Goal: Transaction & Acquisition: Purchase product/service

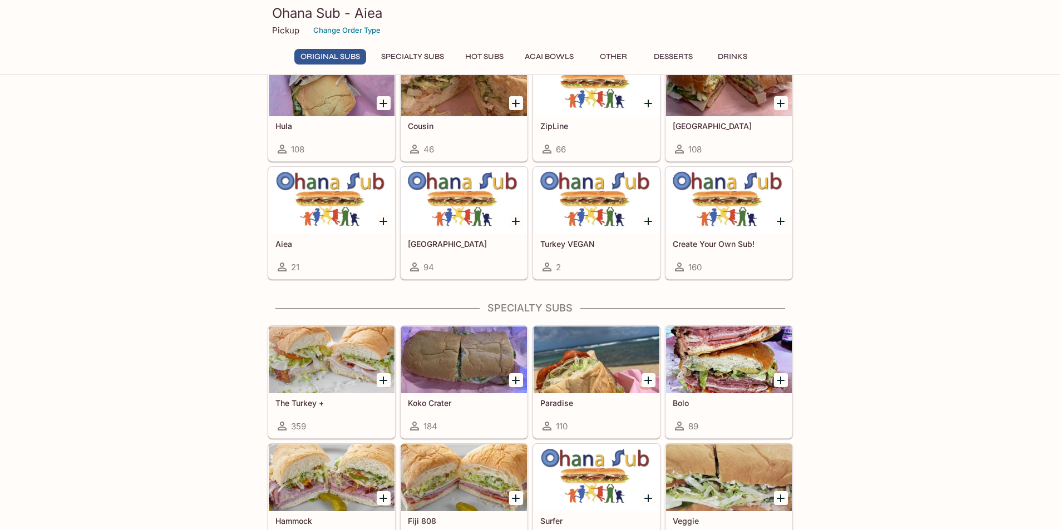
scroll to position [409, 0]
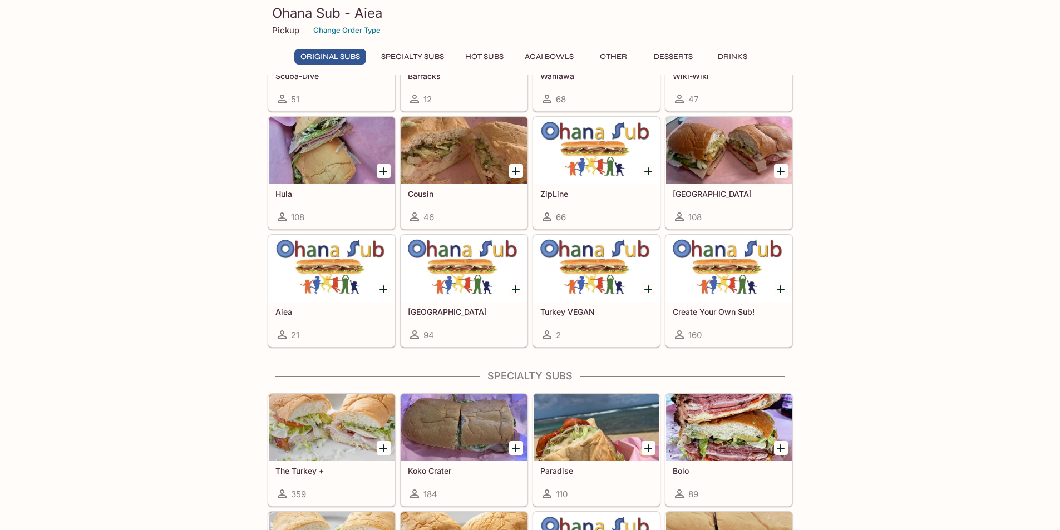
click at [353, 308] on h5 "Aiea" at bounding box center [331, 311] width 112 height 9
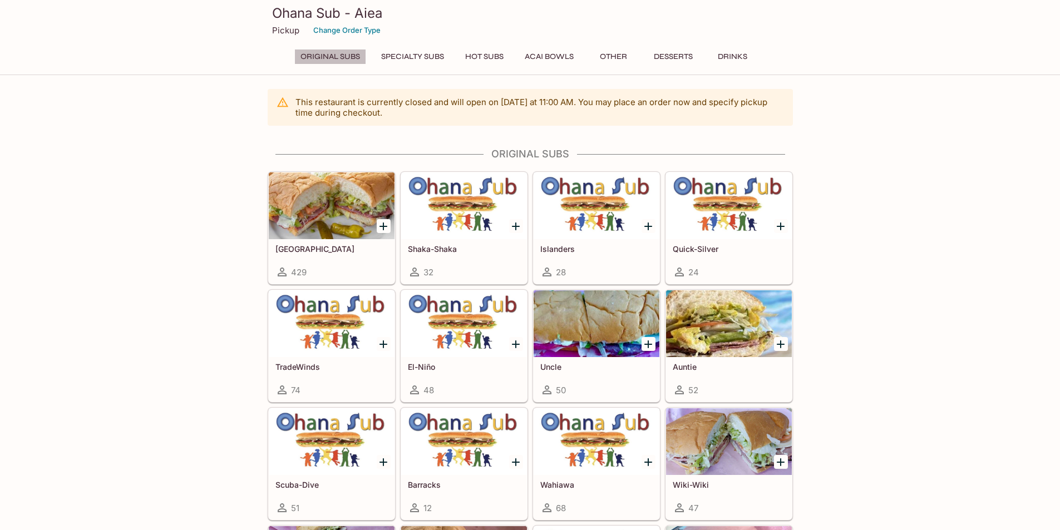
click at [338, 57] on button "Original Subs" at bounding box center [330, 57] width 72 height 16
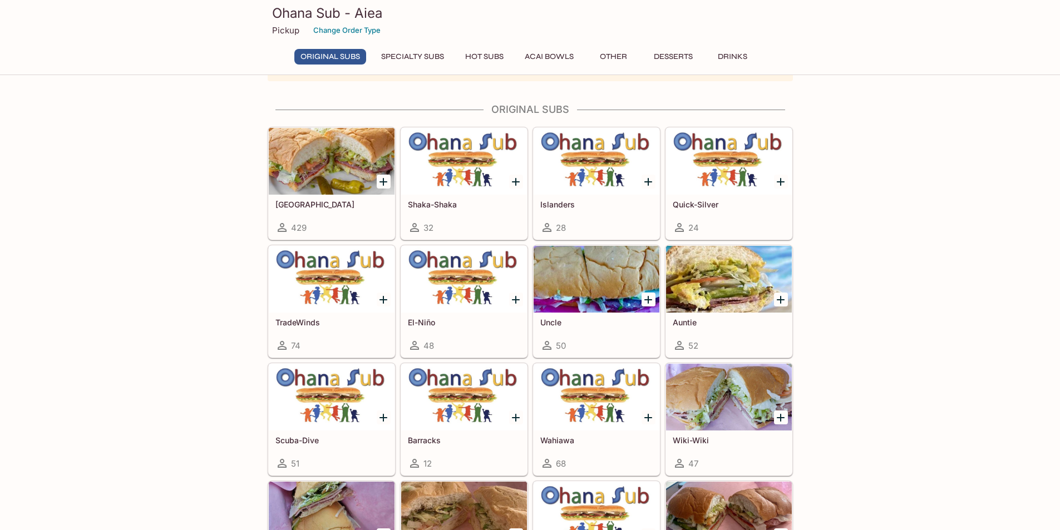
scroll to position [53, 0]
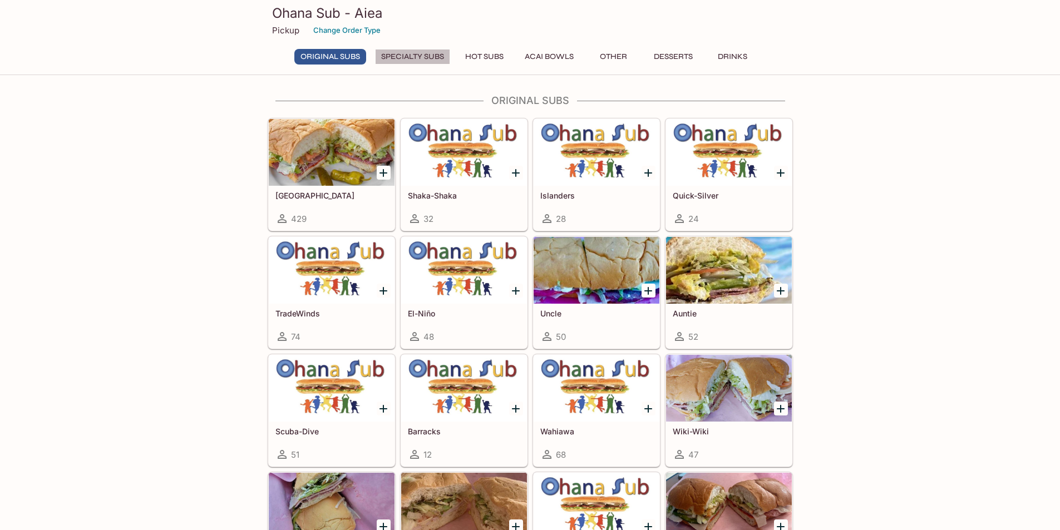
click at [423, 56] on button "Specialty Subs" at bounding box center [412, 57] width 75 height 16
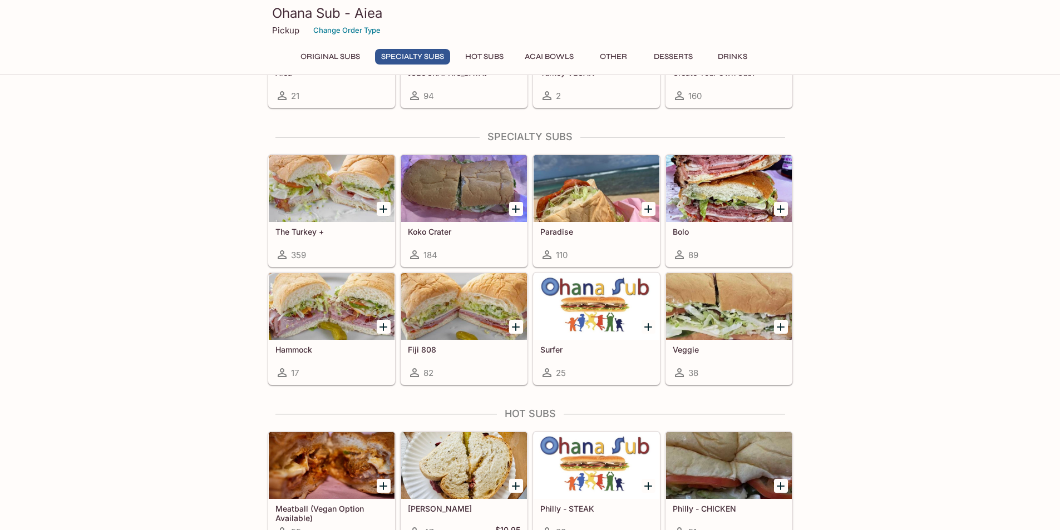
scroll to position [684, 0]
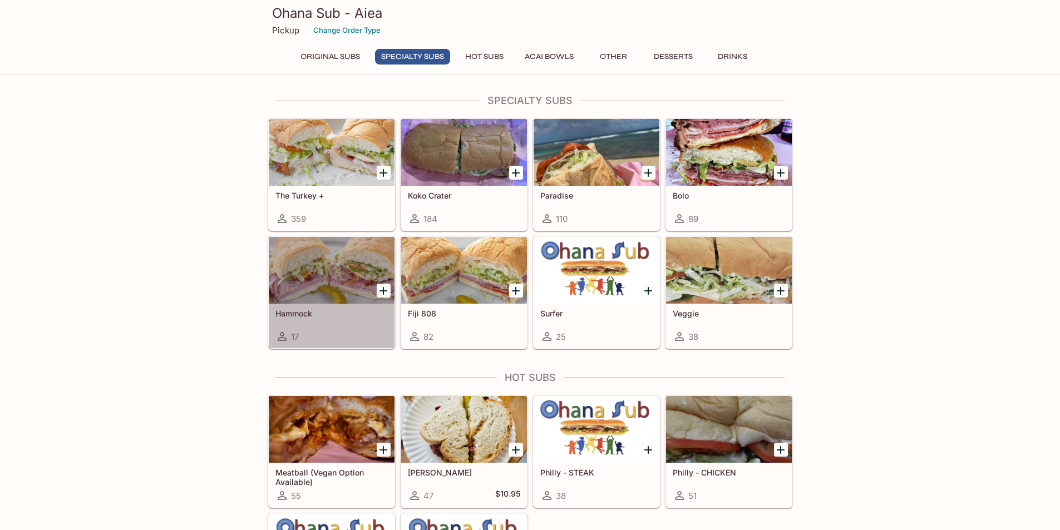
click at [343, 250] on div at bounding box center [332, 270] width 126 height 67
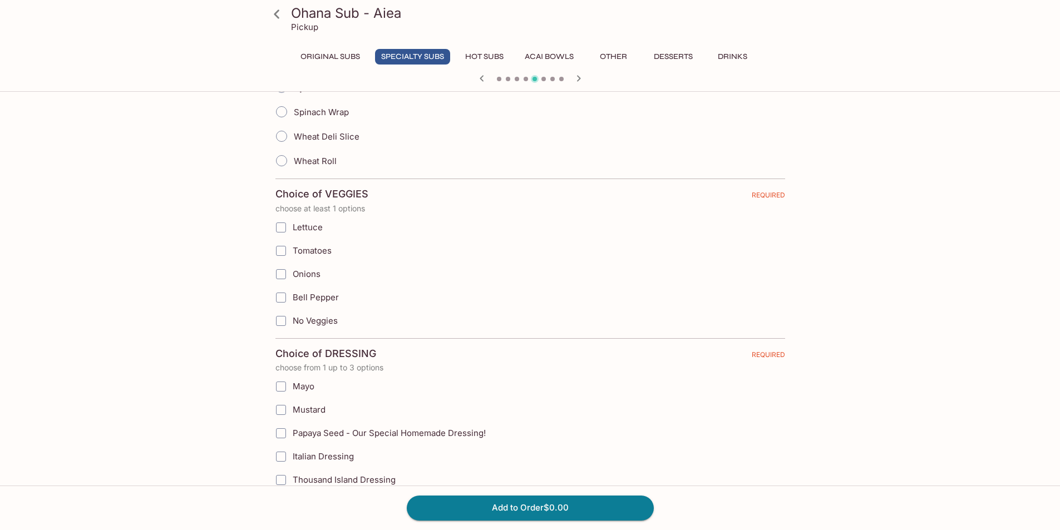
scroll to position [445, 0]
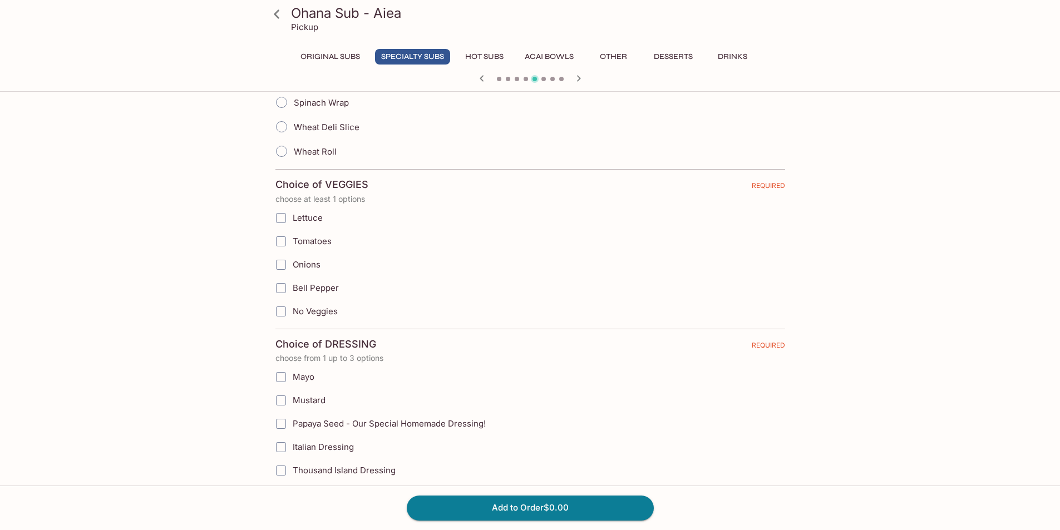
click at [282, 220] on input "Lettuce" at bounding box center [281, 218] width 22 height 22
checkbox input "true"
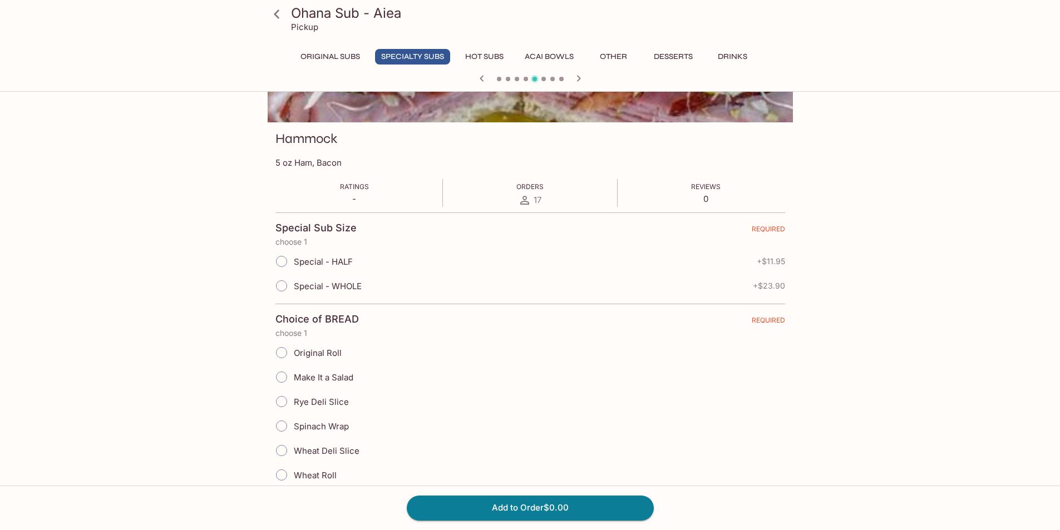
scroll to position [111, 0]
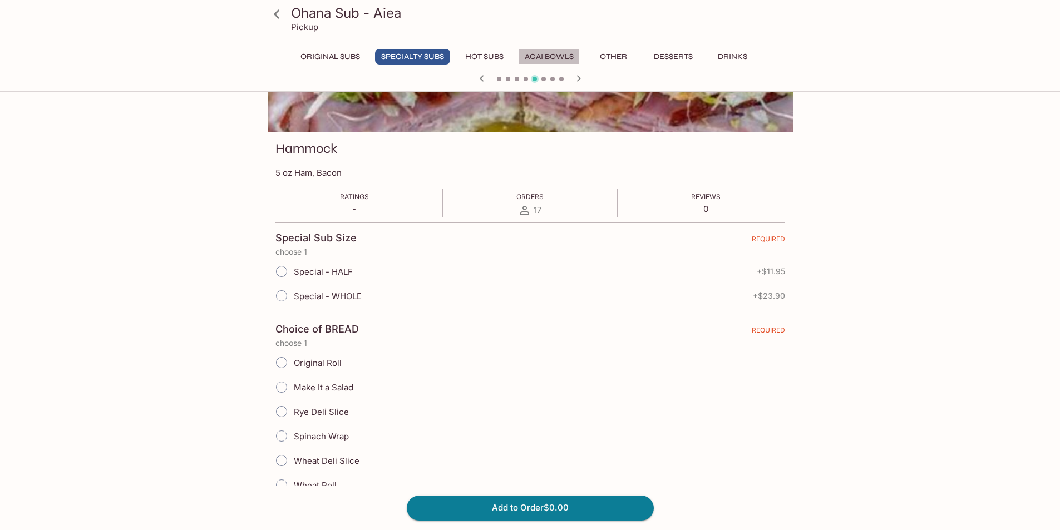
click at [535, 53] on button "Acai Bowls" at bounding box center [549, 57] width 61 height 16
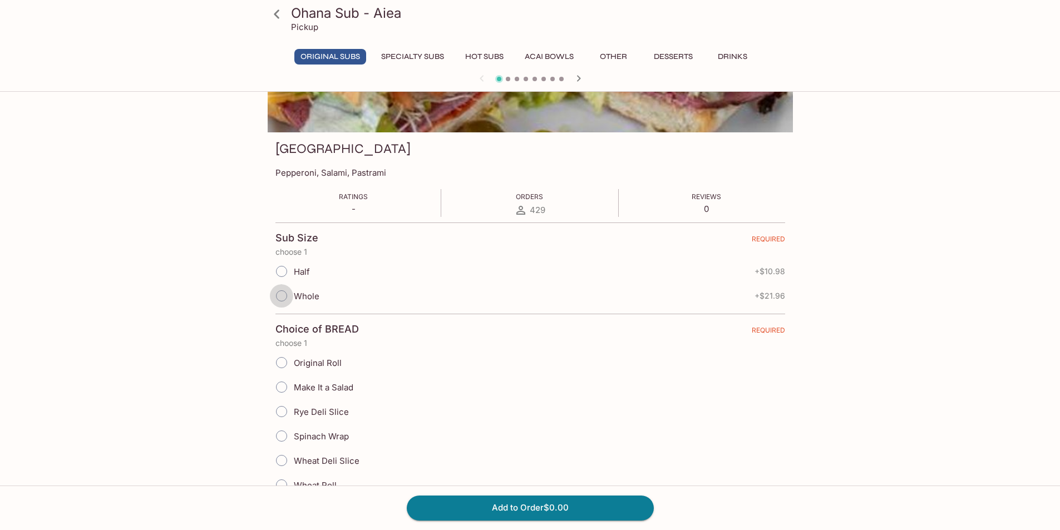
click at [285, 298] on input "Whole" at bounding box center [281, 295] width 23 height 23
radio input "true"
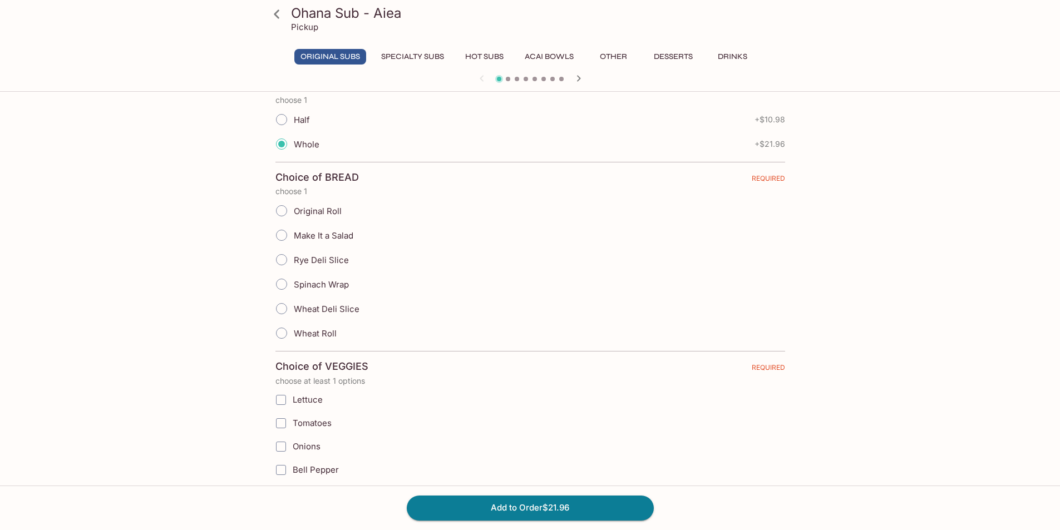
scroll to position [56, 0]
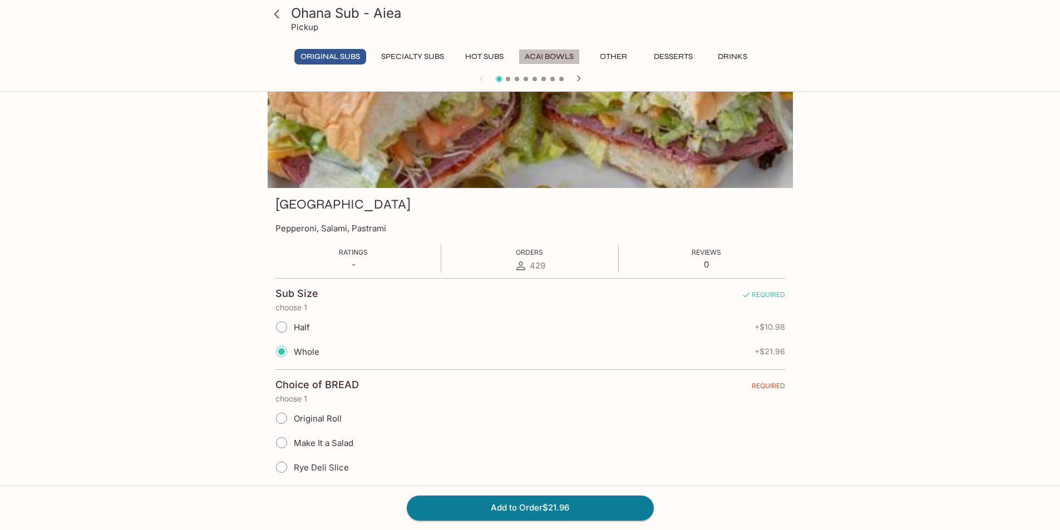
click at [552, 53] on button "Acai Bowls" at bounding box center [549, 57] width 61 height 16
click at [576, 78] on icon "button" at bounding box center [578, 78] width 13 height 13
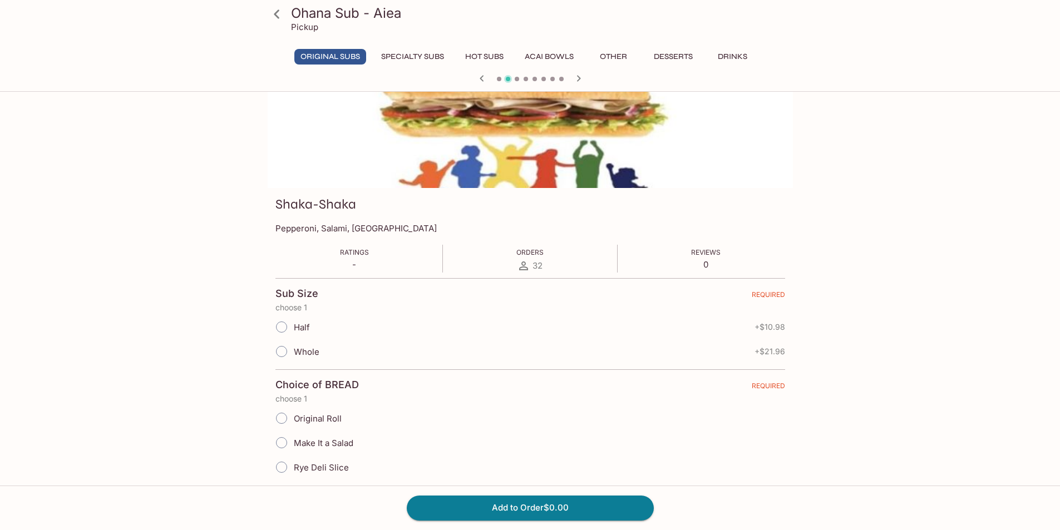
click at [575, 81] on icon "button" at bounding box center [578, 78] width 13 height 13
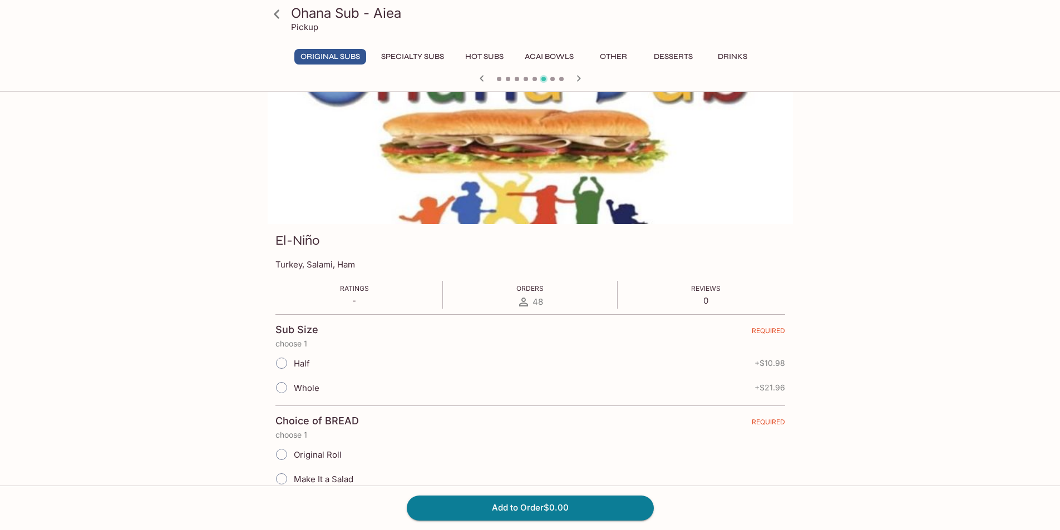
scroll to position [0, 0]
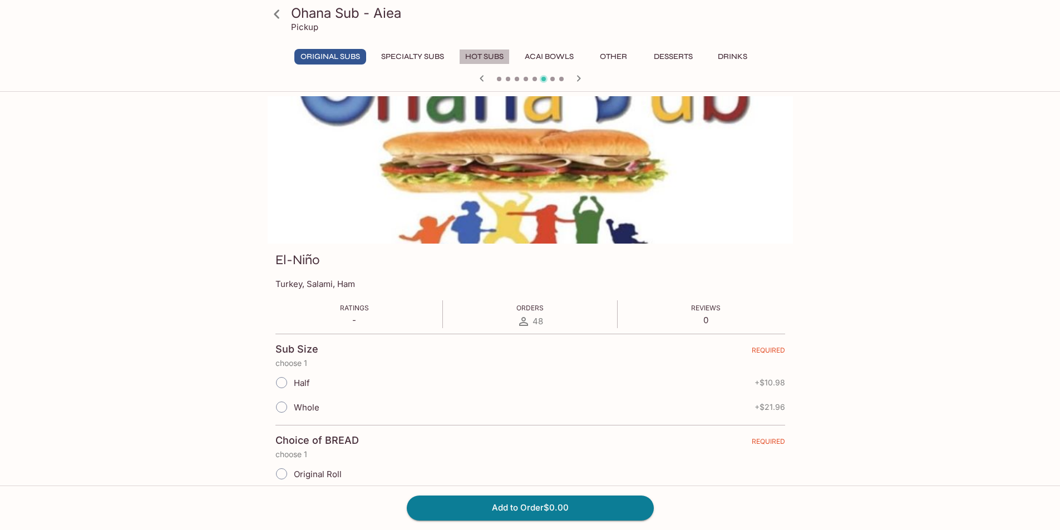
click at [479, 57] on button "Hot Subs" at bounding box center [484, 57] width 51 height 16
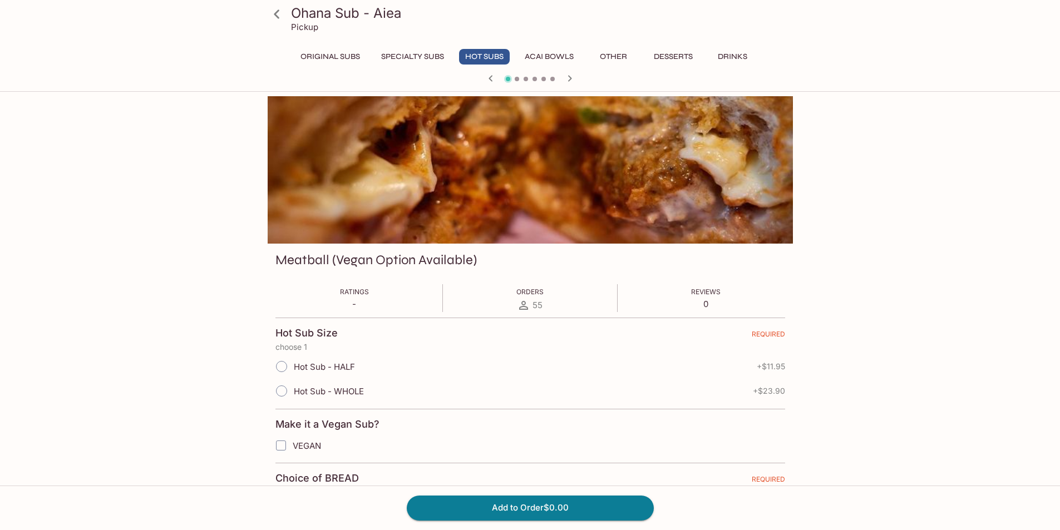
click at [411, 53] on button "Specialty Subs" at bounding box center [412, 57] width 75 height 16
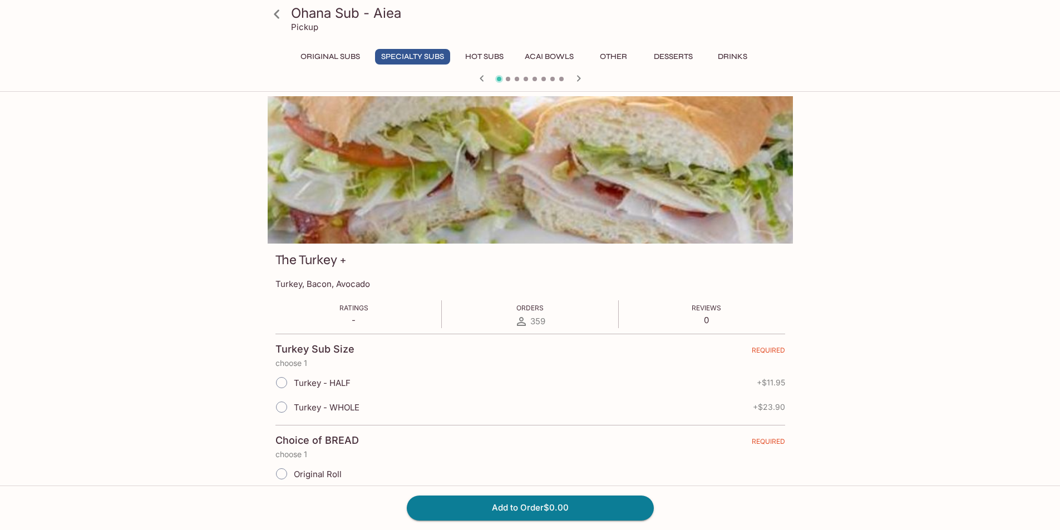
click at [335, 54] on button "Original Subs" at bounding box center [330, 57] width 72 height 16
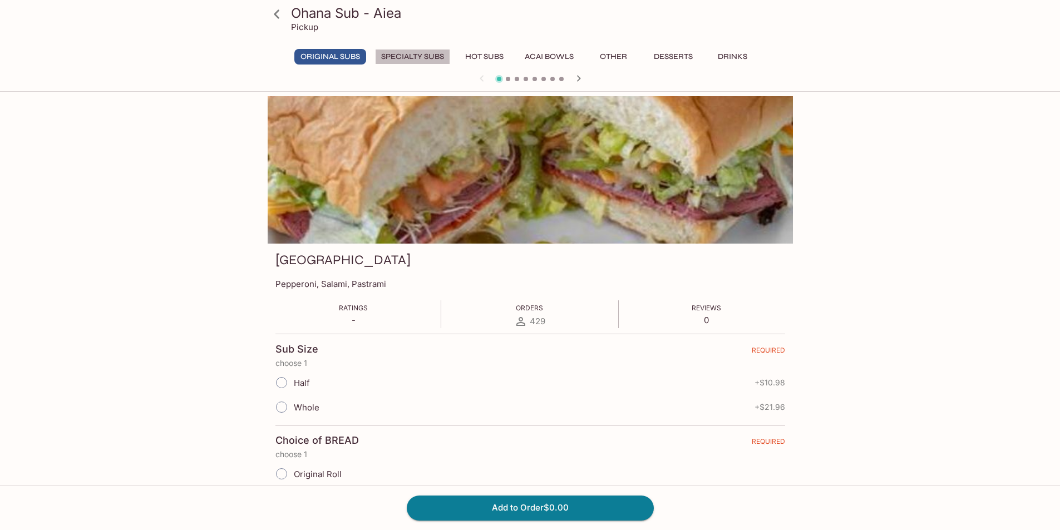
click at [428, 59] on button "Specialty Subs" at bounding box center [412, 57] width 75 height 16
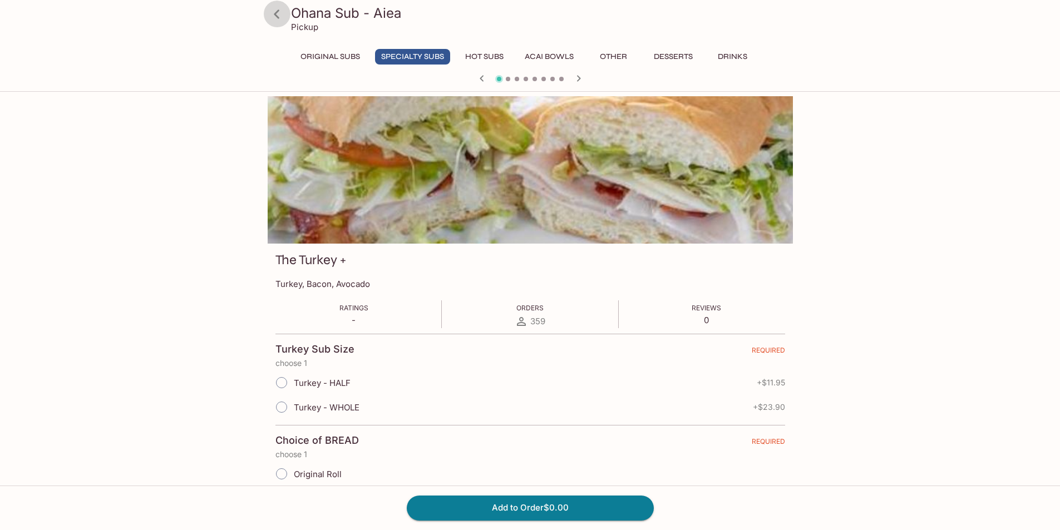
click at [273, 11] on icon at bounding box center [276, 13] width 19 height 19
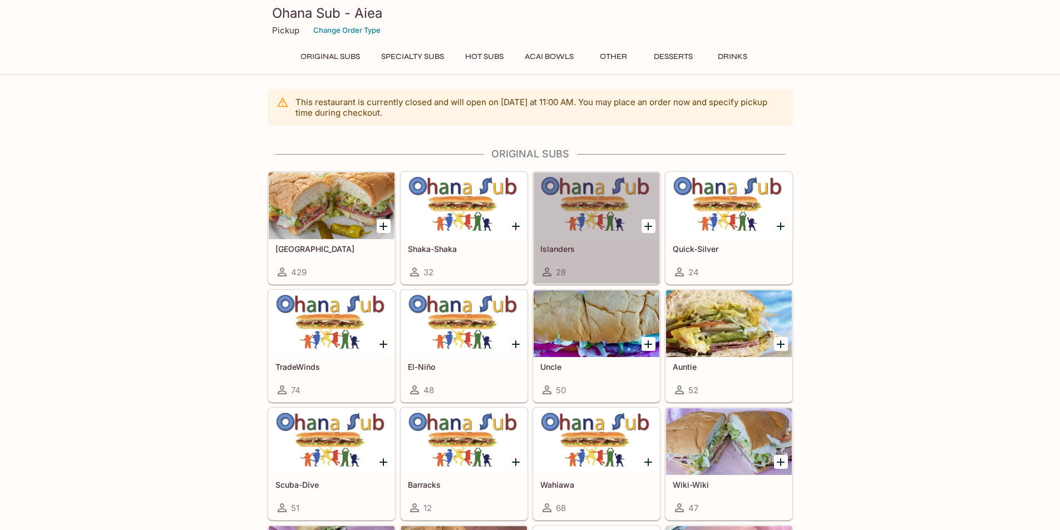
click at [619, 238] on div at bounding box center [597, 205] width 126 height 67
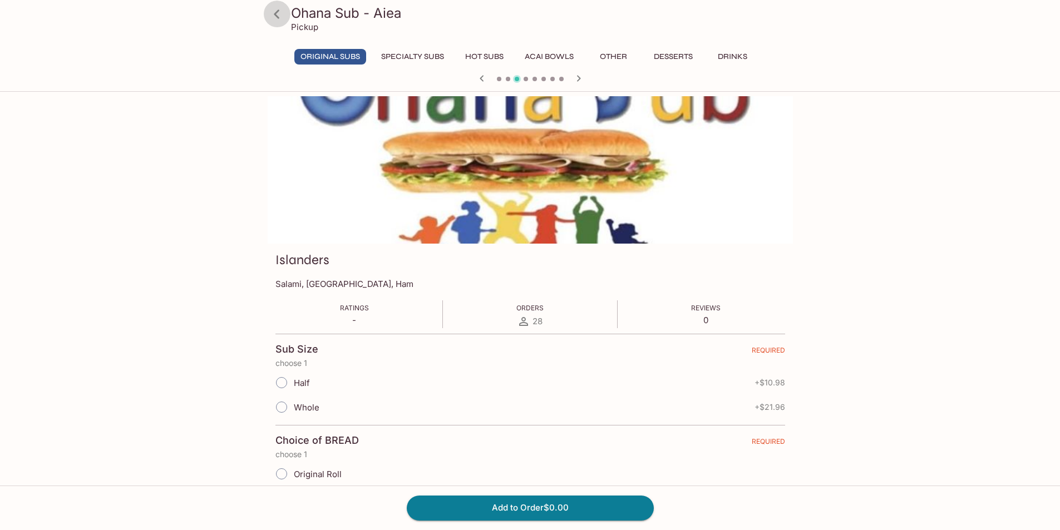
click at [274, 12] on icon at bounding box center [276, 13] width 19 height 19
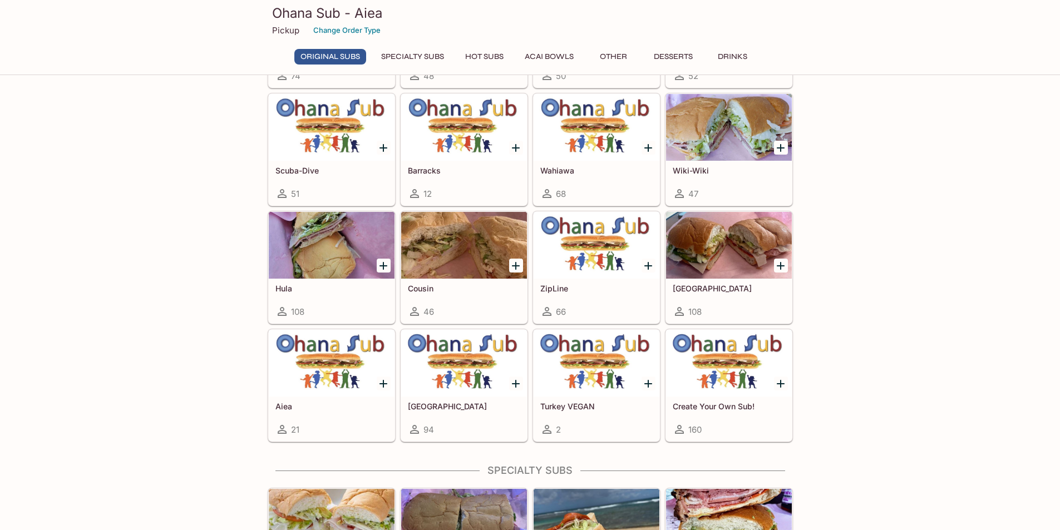
scroll to position [334, 0]
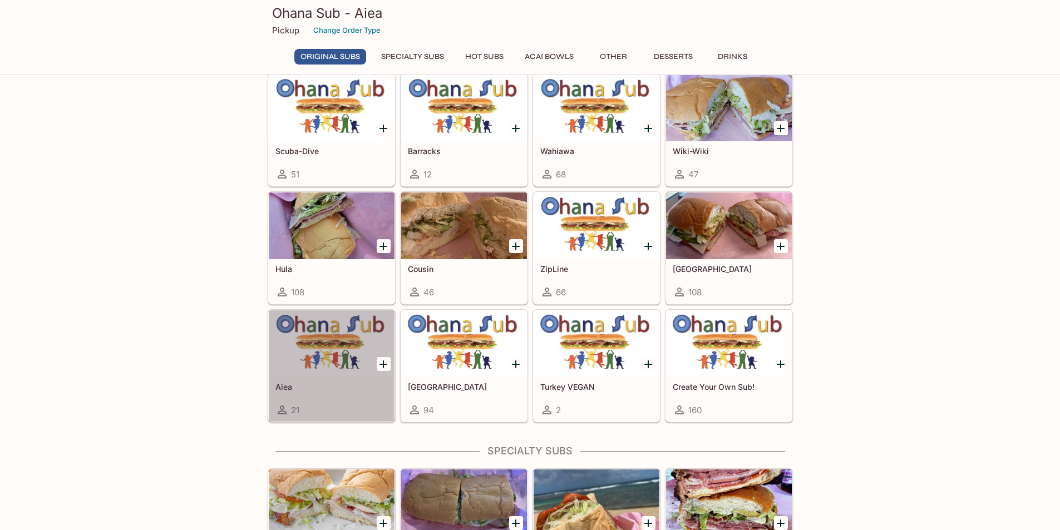
click at [366, 365] on div at bounding box center [332, 343] width 126 height 67
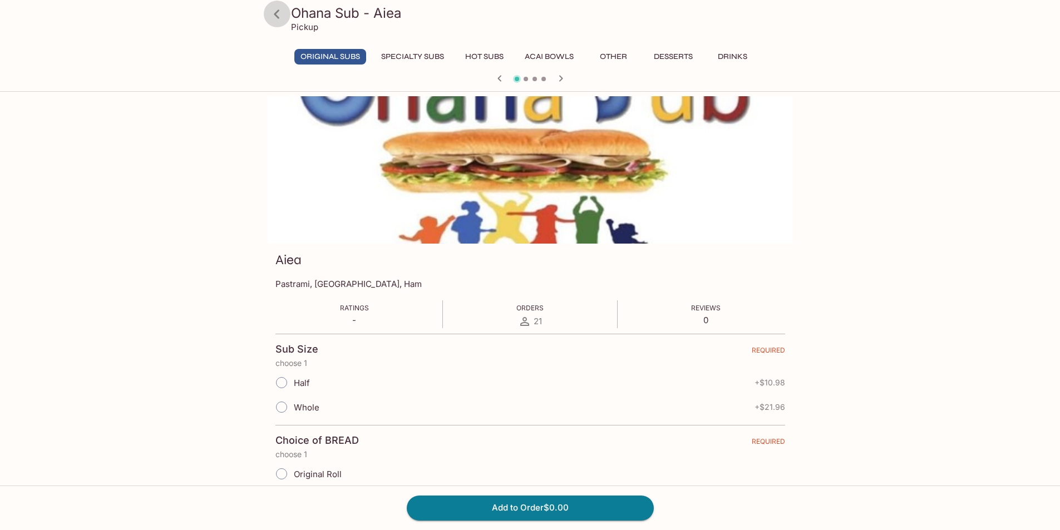
click at [280, 14] on icon at bounding box center [276, 13] width 19 height 19
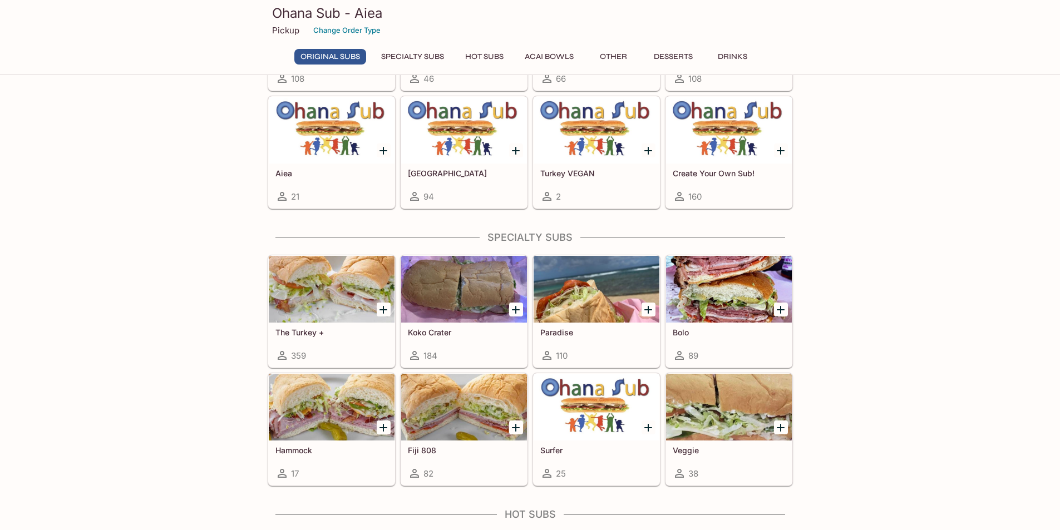
scroll to position [556, 0]
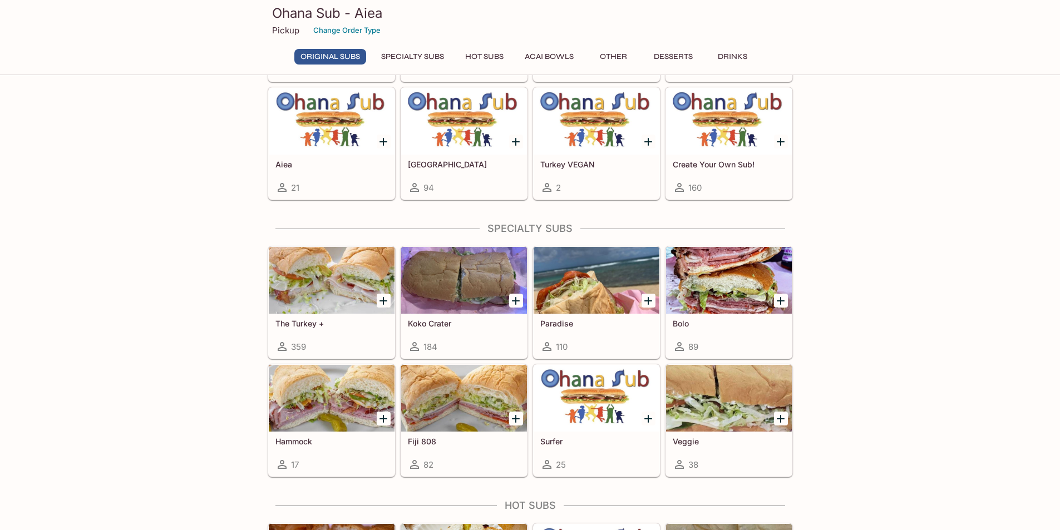
click at [353, 414] on div at bounding box center [332, 398] width 126 height 67
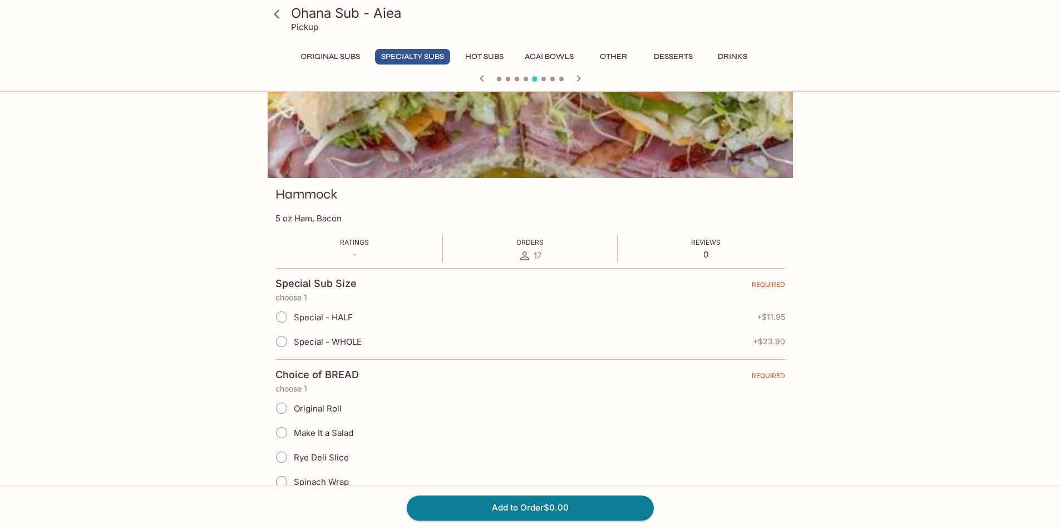
scroll to position [56, 0]
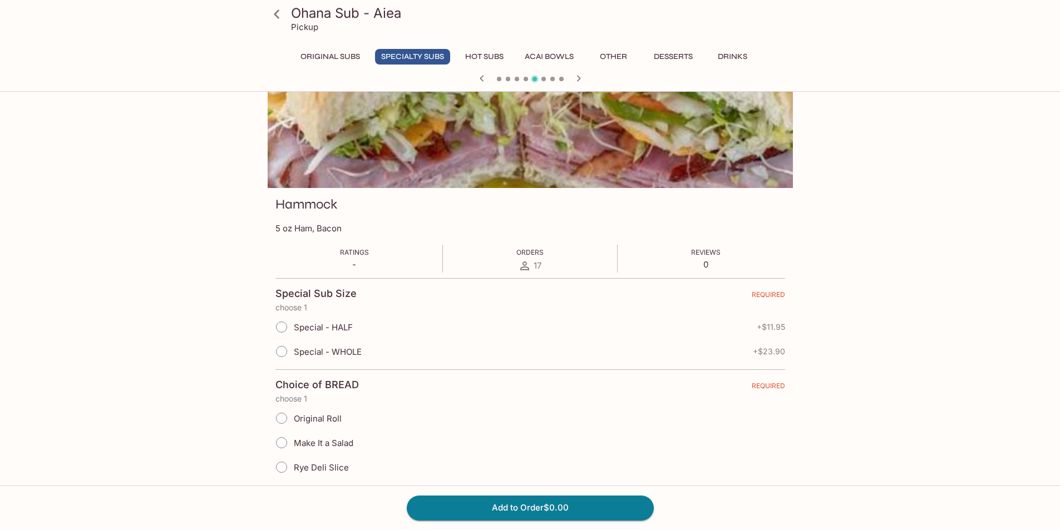
click at [281, 15] on icon at bounding box center [276, 13] width 19 height 19
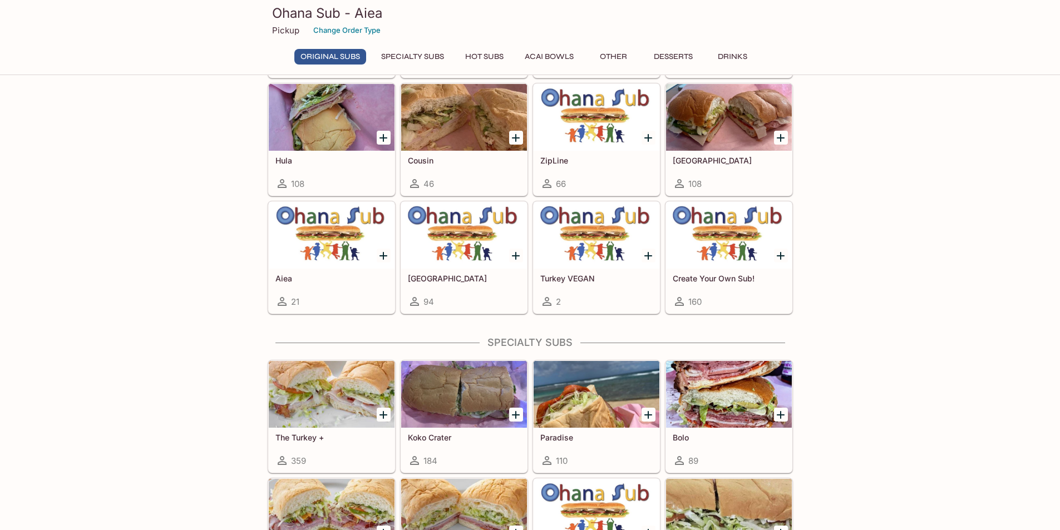
scroll to position [445, 0]
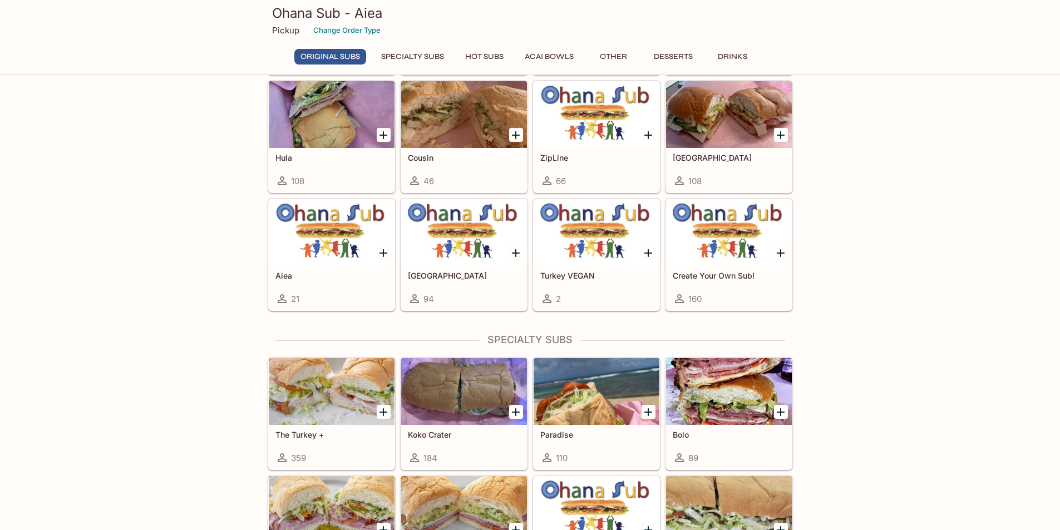
click at [720, 293] on div "160" at bounding box center [729, 298] width 112 height 13
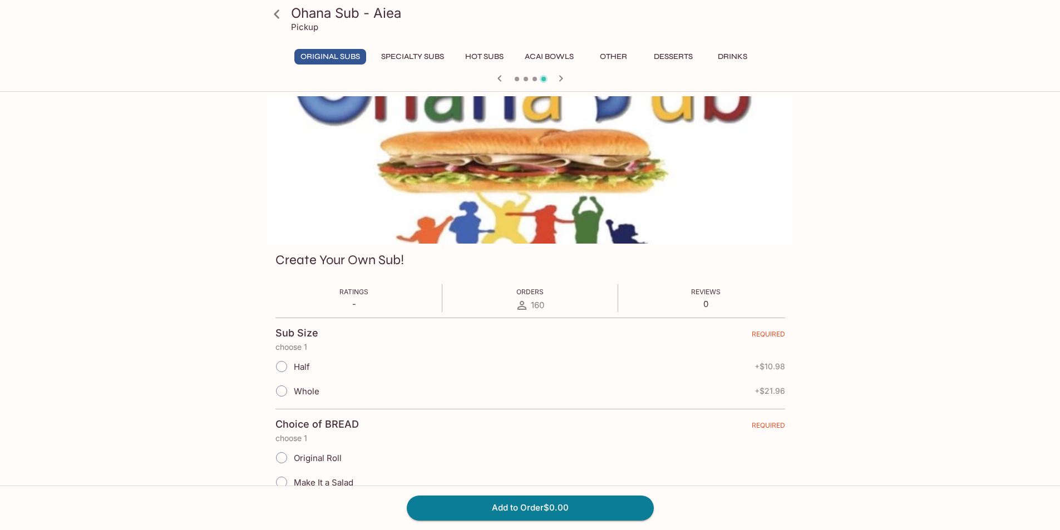
click at [283, 395] on input "Whole" at bounding box center [281, 390] width 23 height 23
radio input "true"
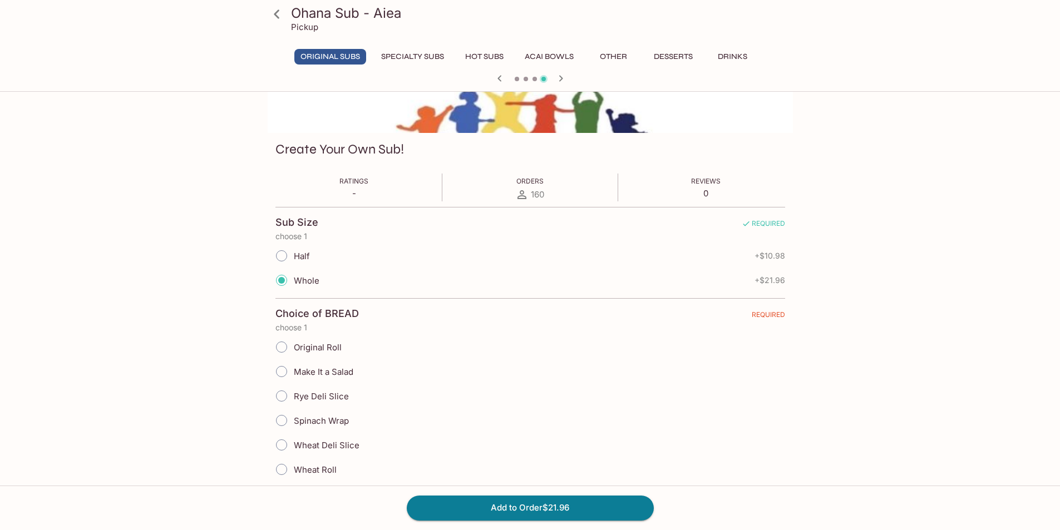
scroll to position [111, 0]
drag, startPoint x: 276, startPoint y: 345, endPoint x: 339, endPoint y: 344, distance: 63.4
click at [279, 345] on input "Original Roll" at bounding box center [281, 346] width 23 height 23
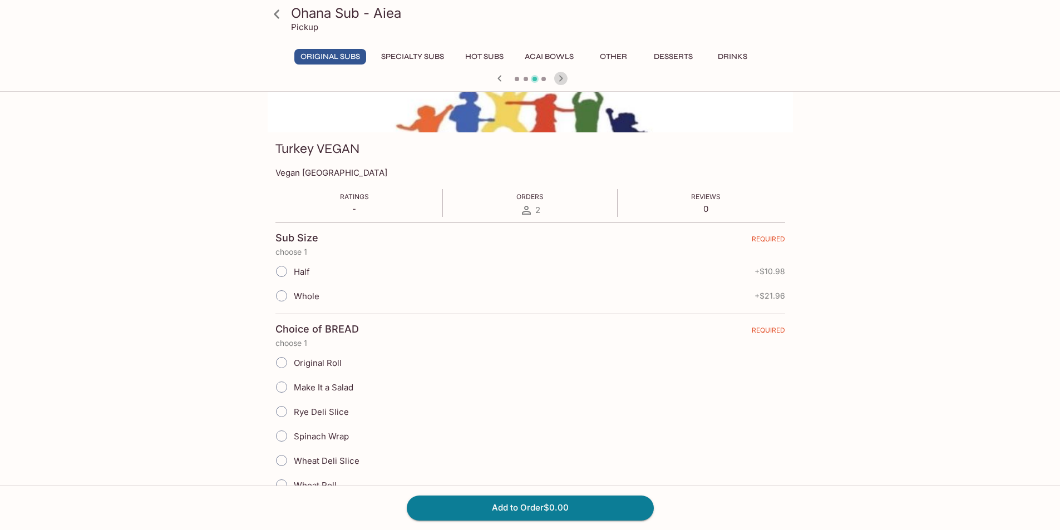
click at [564, 77] on icon "button" at bounding box center [560, 78] width 13 height 13
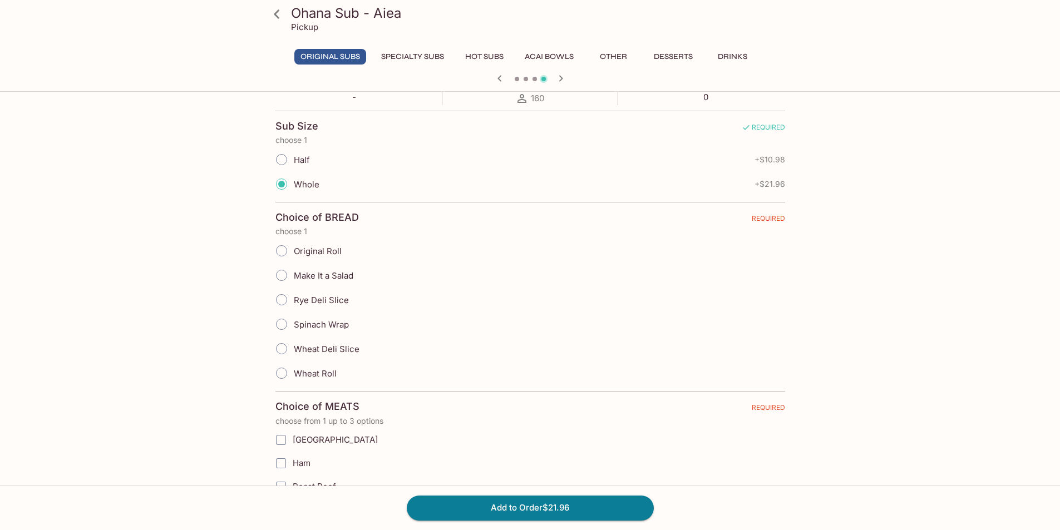
scroll to position [223, 0]
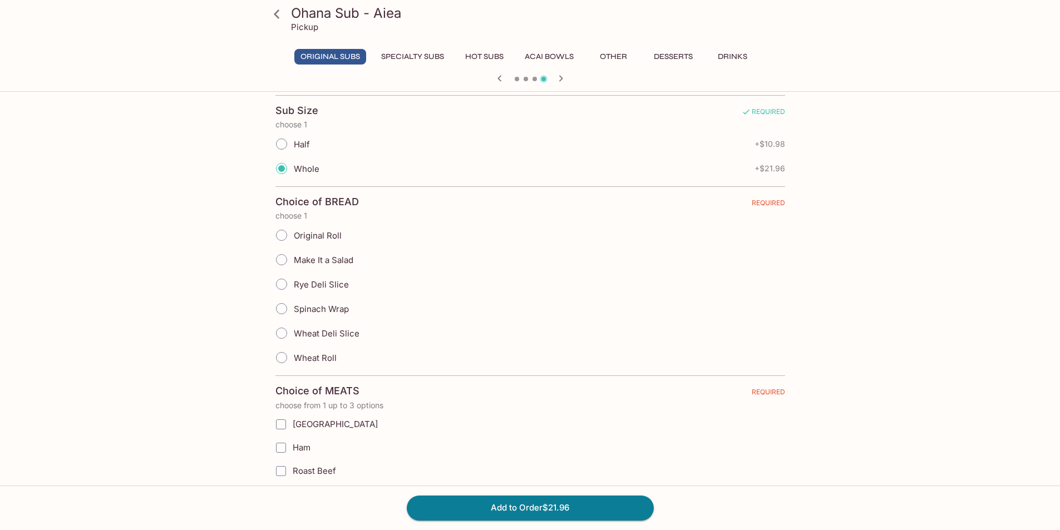
click at [280, 236] on input "Original Roll" at bounding box center [281, 235] width 23 height 23
radio input "true"
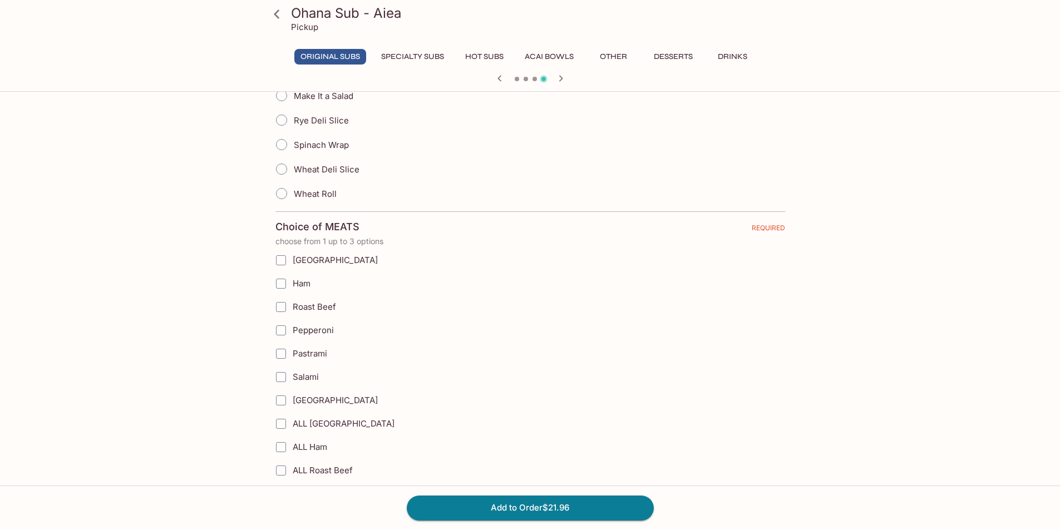
scroll to position [389, 0]
click at [280, 257] on input "[GEOGRAPHIC_DATA]" at bounding box center [281, 257] width 22 height 22
checkbox input "true"
click at [281, 277] on input "Ham" at bounding box center [281, 281] width 22 height 22
checkbox input "true"
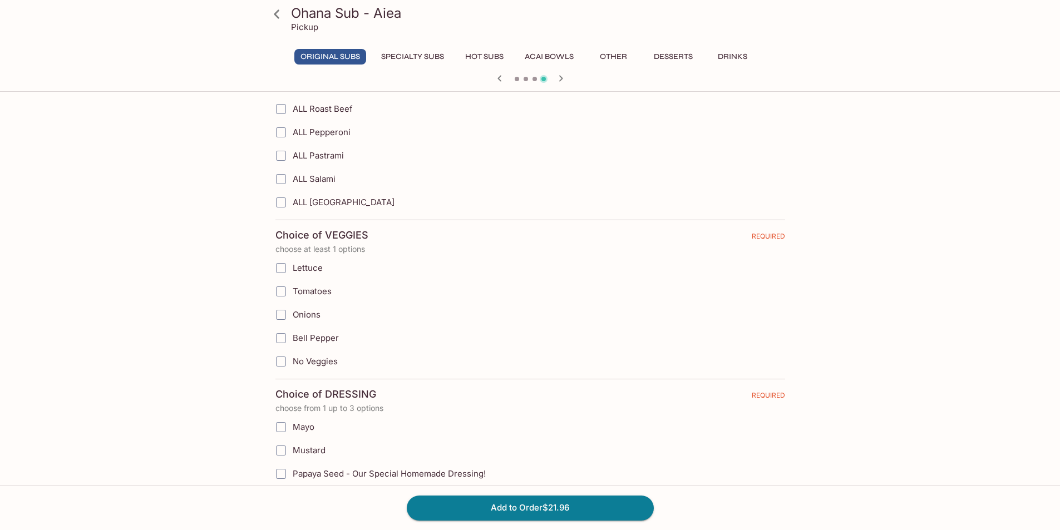
scroll to position [779, 0]
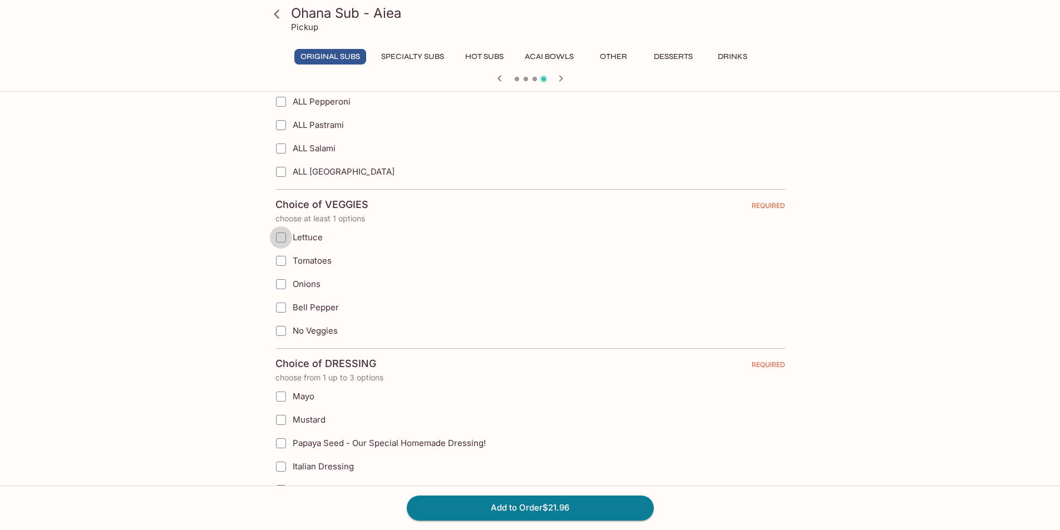
click at [277, 238] on input "Lettuce" at bounding box center [281, 237] width 22 height 22
checkbox input "true"
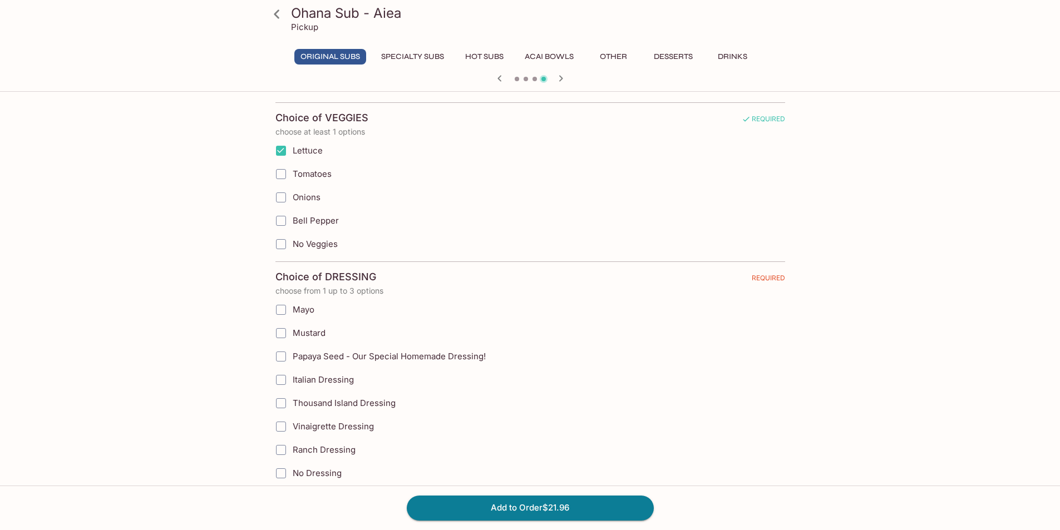
scroll to position [890, 0]
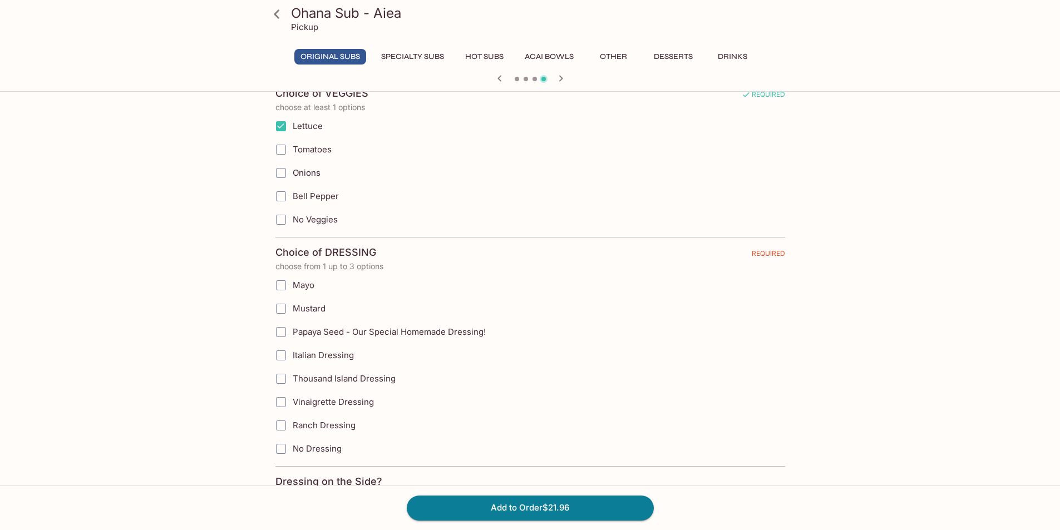
click at [275, 288] on input "Mayo" at bounding box center [281, 285] width 22 height 22
checkbox input "true"
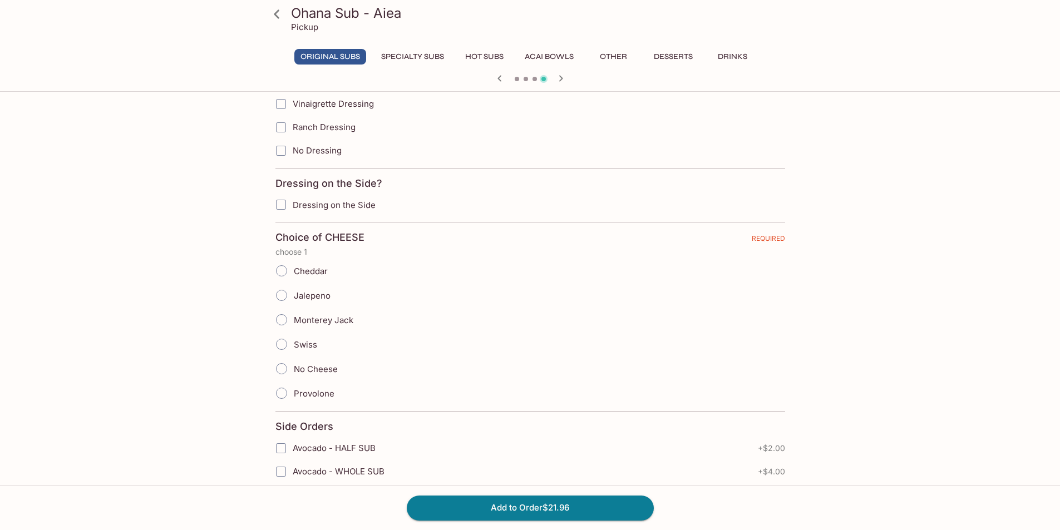
scroll to position [1224, 0]
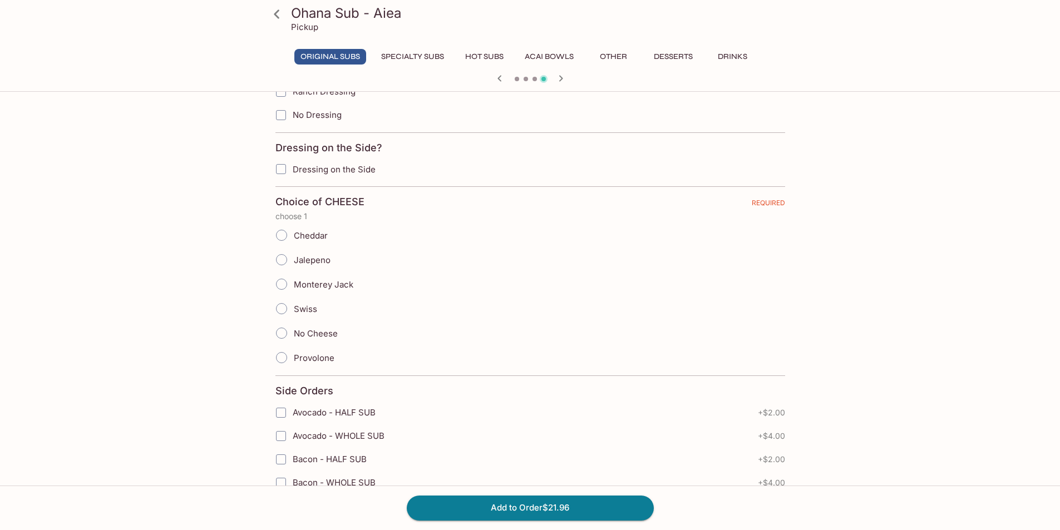
click at [283, 358] on input "Provolone" at bounding box center [281, 357] width 23 height 23
radio input "true"
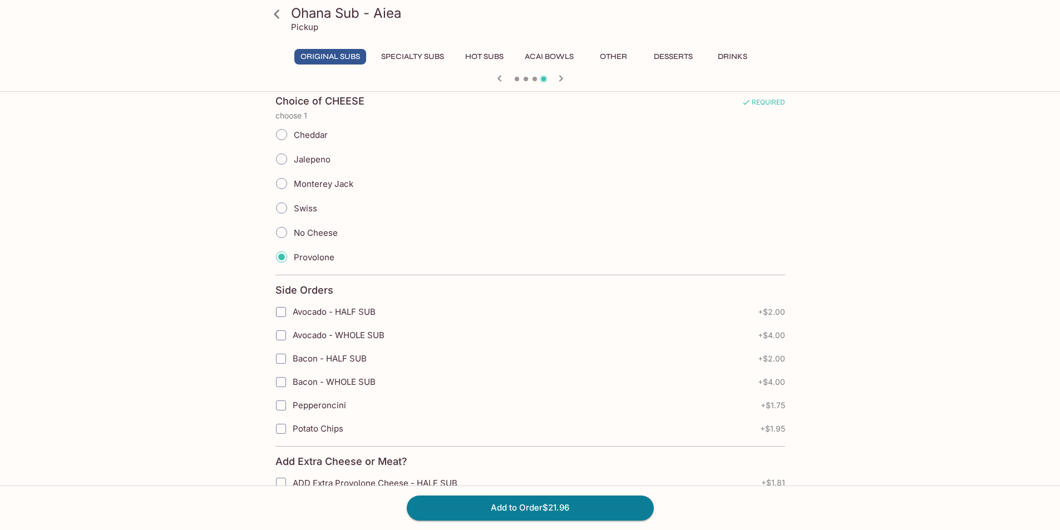
scroll to position [1335, 0]
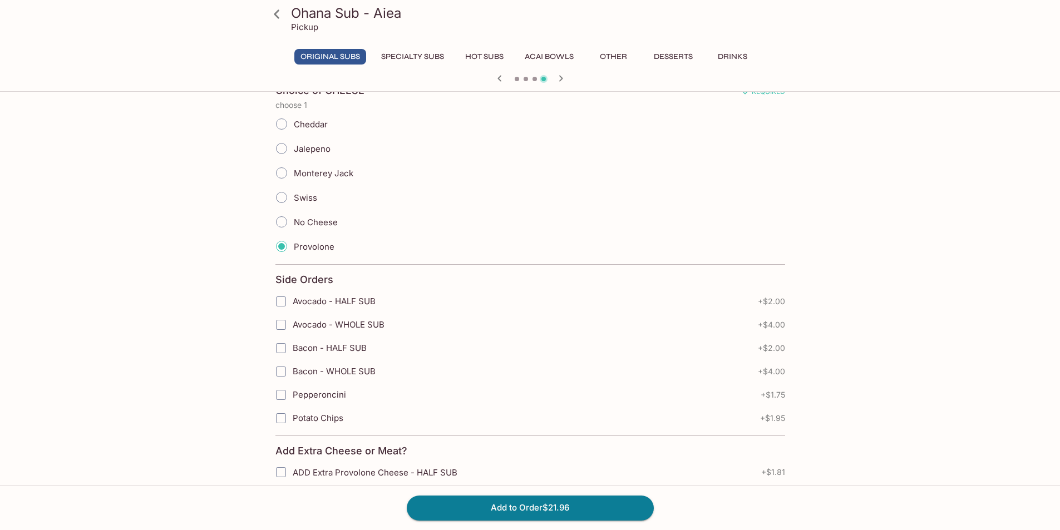
drag, startPoint x: 279, startPoint y: 370, endPoint x: 284, endPoint y: 367, distance: 5.7
click at [280, 369] on input "Bacon - WHOLE SUB" at bounding box center [281, 372] width 22 height 22
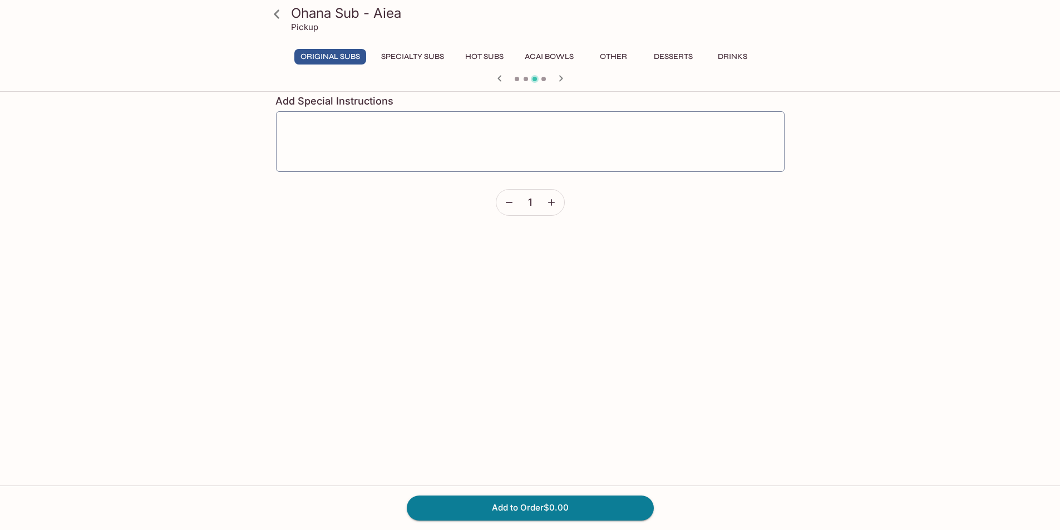
click at [556, 82] on icon "button" at bounding box center [560, 78] width 13 height 13
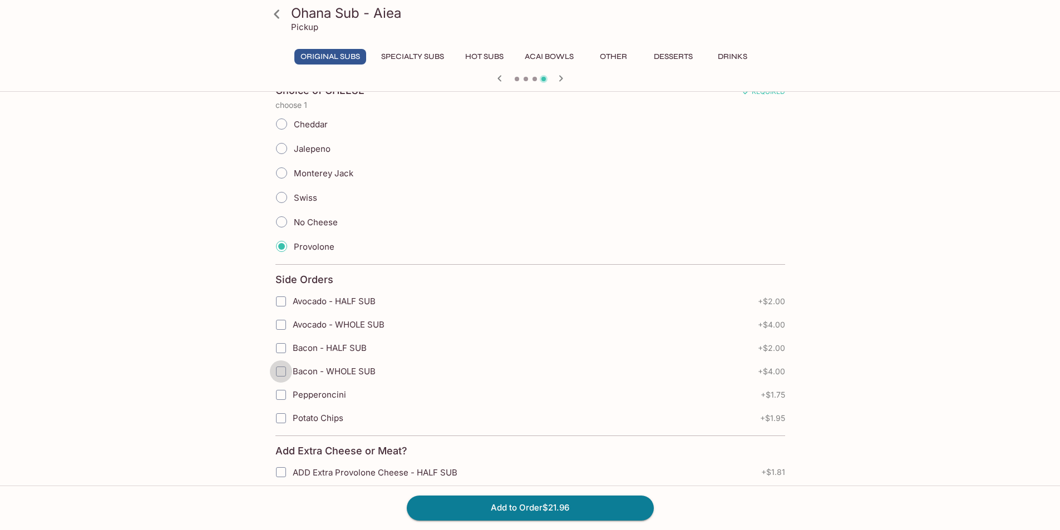
click at [280, 372] on input "Bacon - WHOLE SUB" at bounding box center [281, 372] width 22 height 22
checkbox input "true"
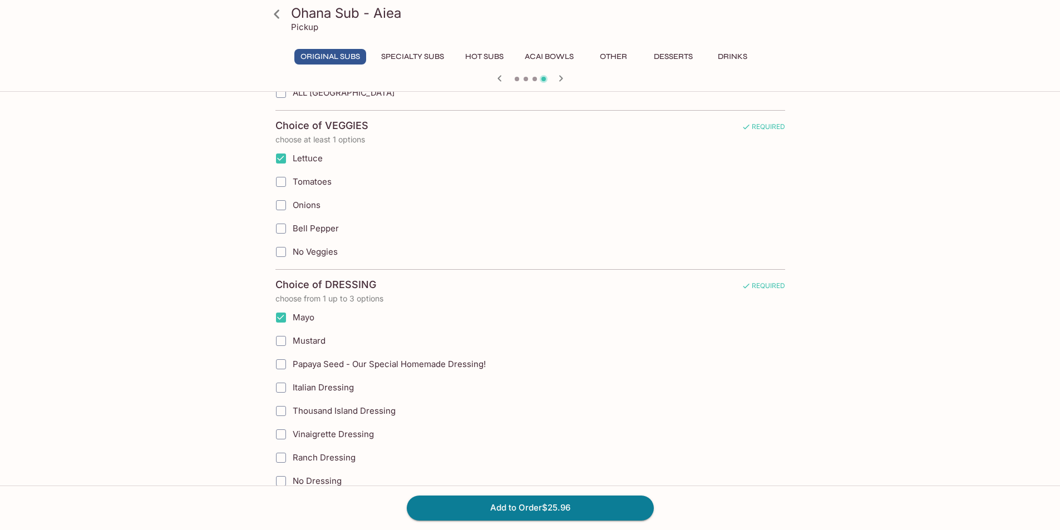
scroll to position [914, 0]
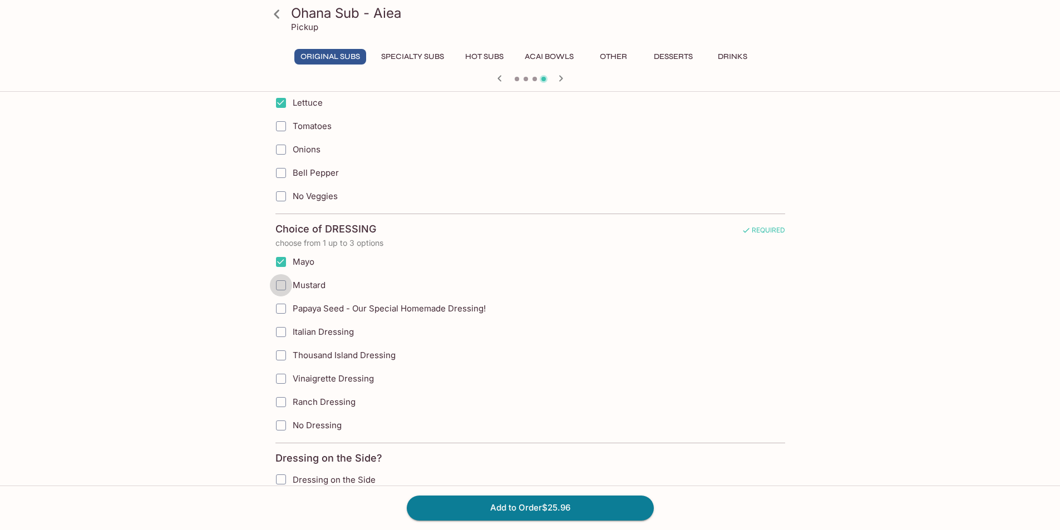
click at [279, 287] on input "Mustard" at bounding box center [281, 285] width 22 height 22
checkbox input "true"
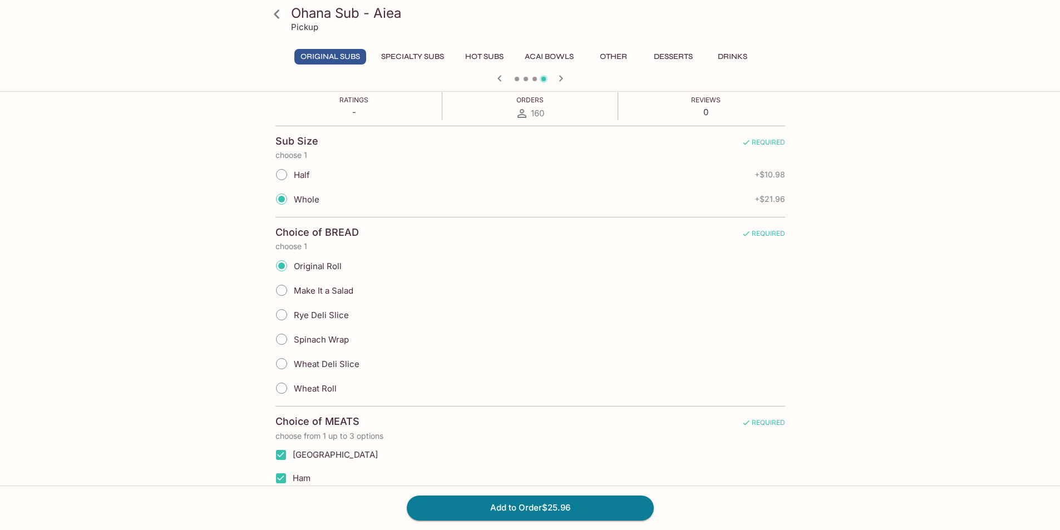
scroll to position [190, 0]
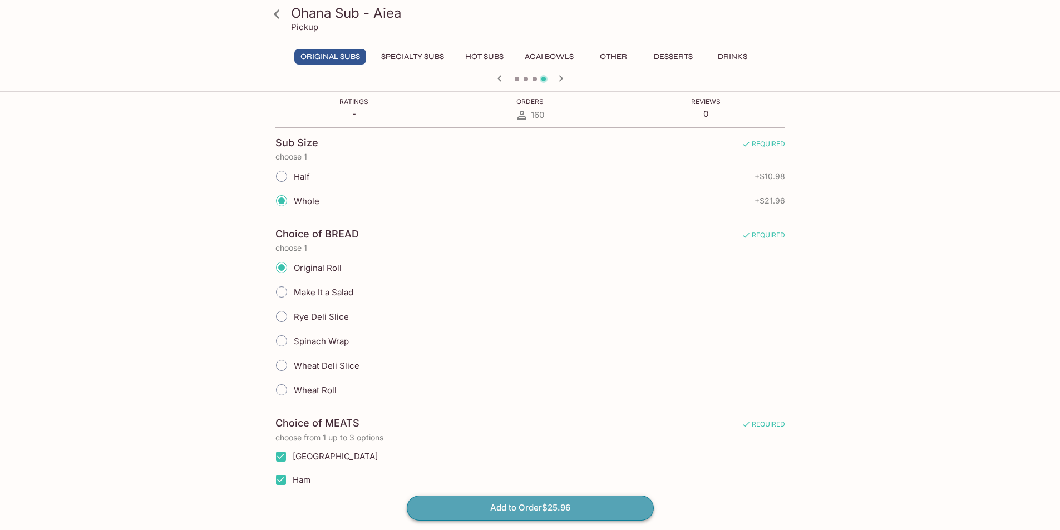
click at [544, 512] on button "Add to Order $25.96" at bounding box center [530, 508] width 247 height 24
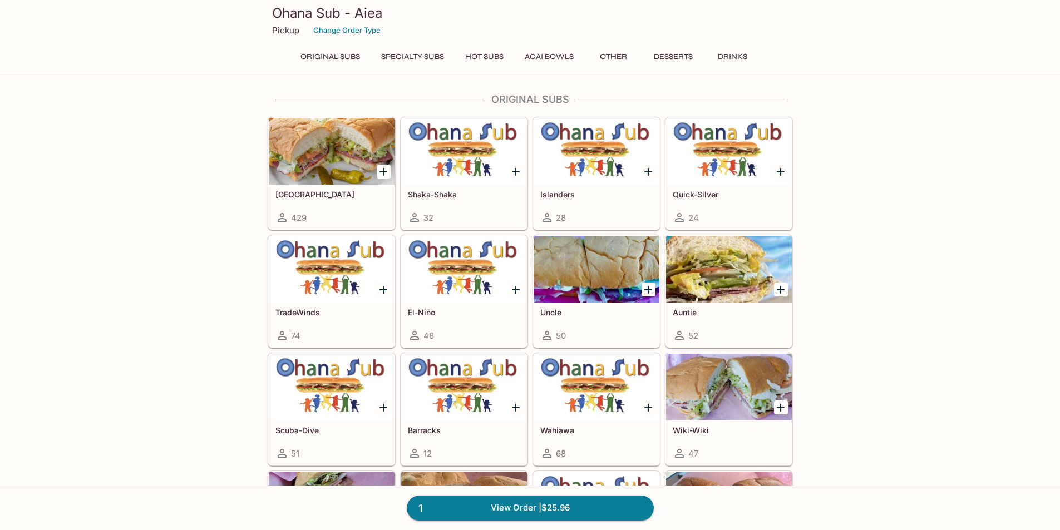
click at [555, 57] on button "Acai Bowls" at bounding box center [549, 57] width 61 height 16
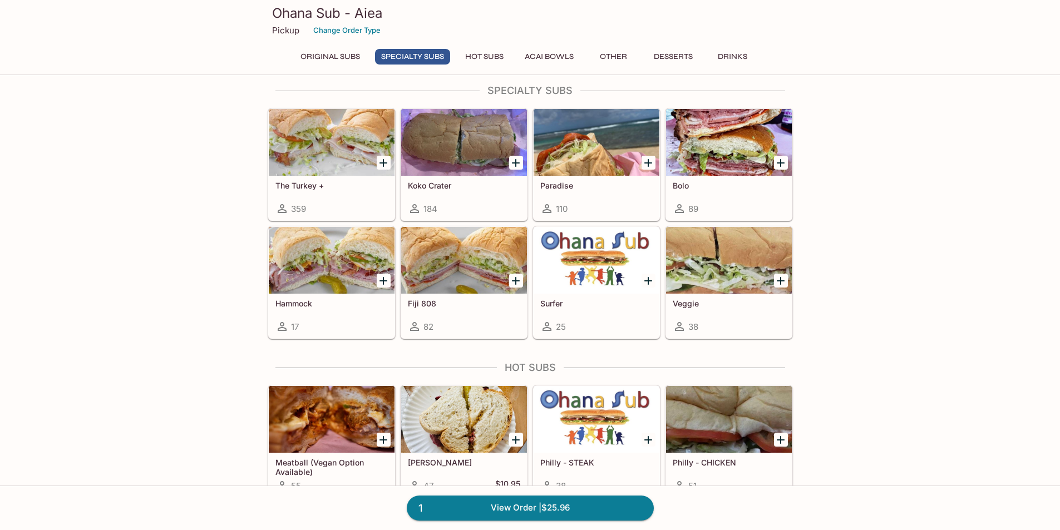
scroll to position [633, 0]
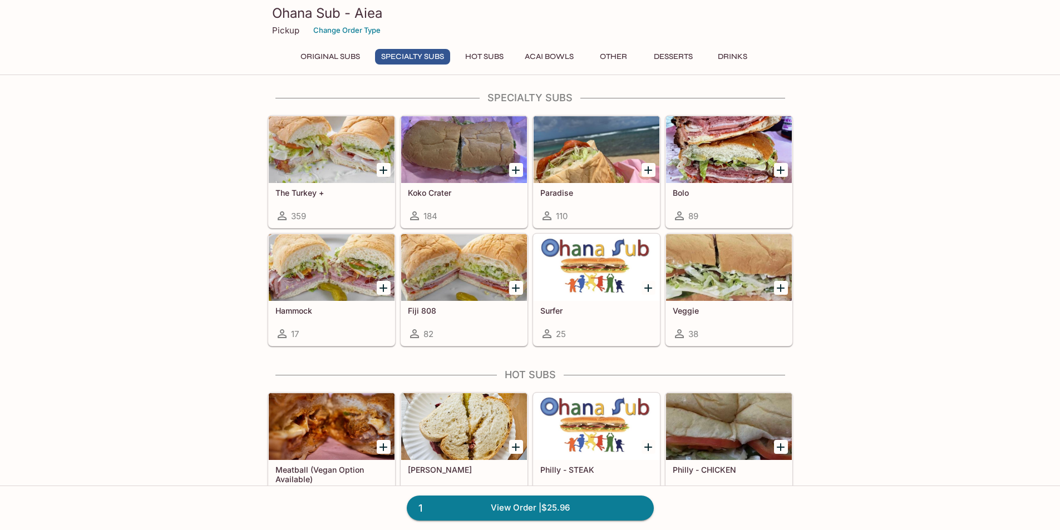
click at [334, 273] on div at bounding box center [332, 267] width 126 height 67
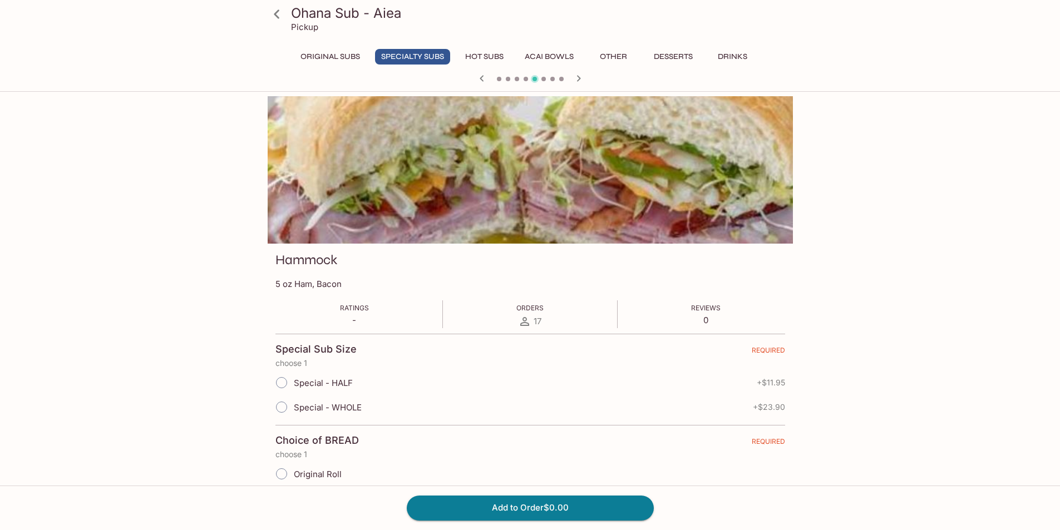
click at [582, 79] on icon "button" at bounding box center [578, 78] width 13 height 13
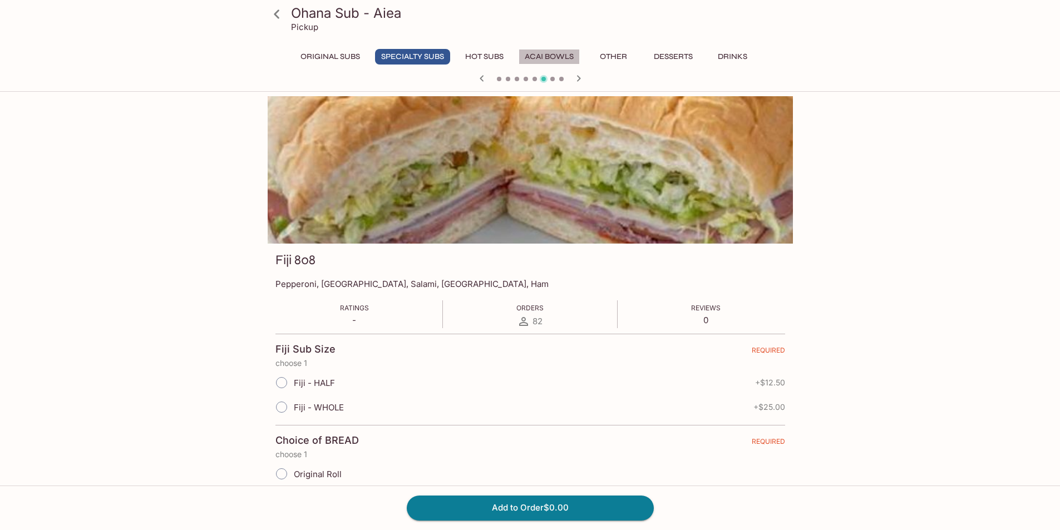
click at [566, 56] on button "Acai Bowls" at bounding box center [549, 57] width 61 height 16
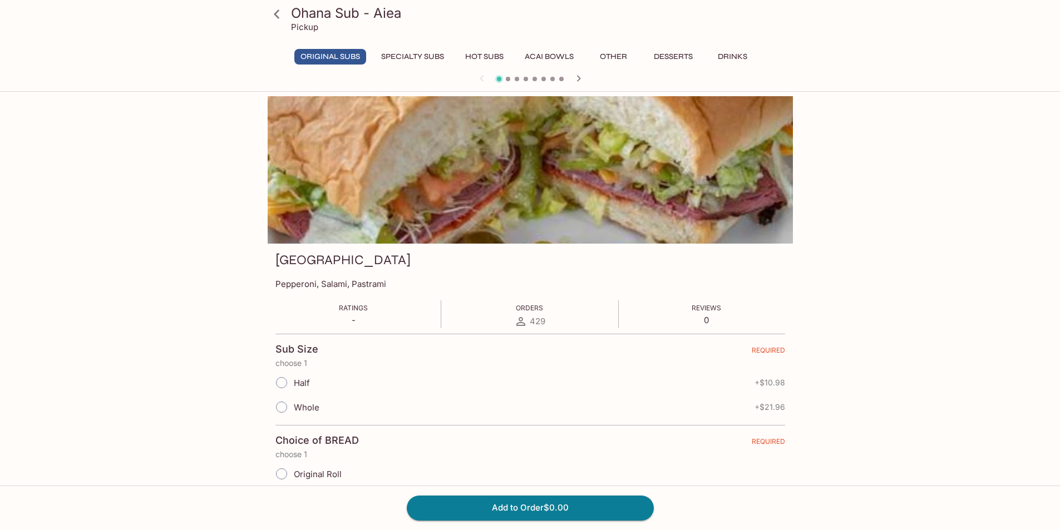
click at [581, 73] on icon "button" at bounding box center [578, 78] width 13 height 13
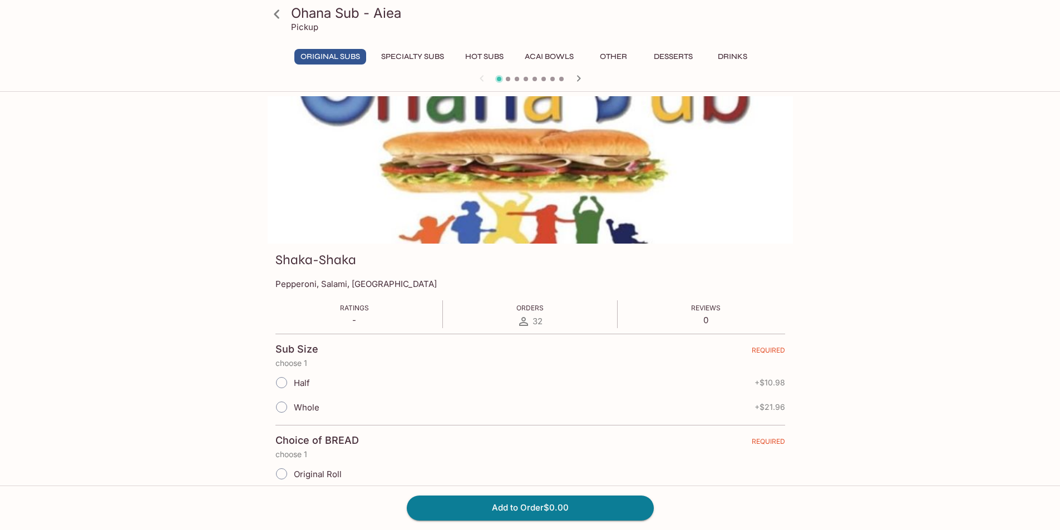
click at [581, 75] on icon "button" at bounding box center [578, 78] width 13 height 13
click at [566, 56] on button "Acai Bowls" at bounding box center [549, 57] width 61 height 16
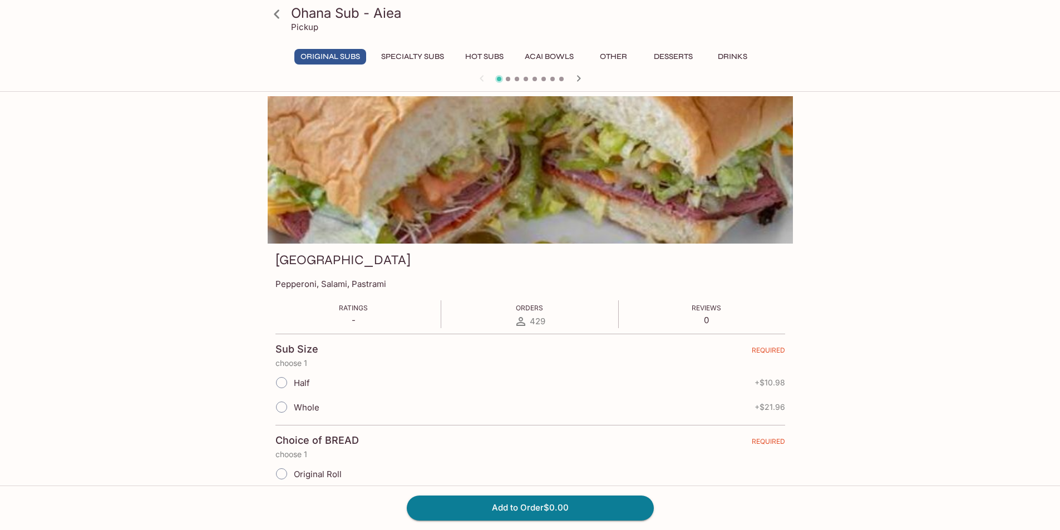
click at [554, 56] on button "Acai Bowls" at bounding box center [549, 57] width 61 height 16
click at [515, 80] on span at bounding box center [517, 79] width 4 height 4
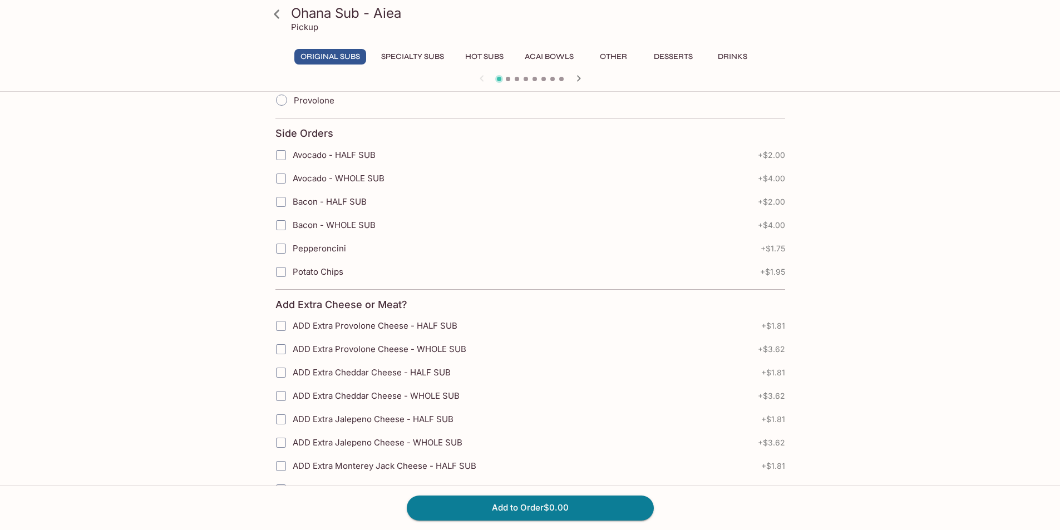
scroll to position [1335, 0]
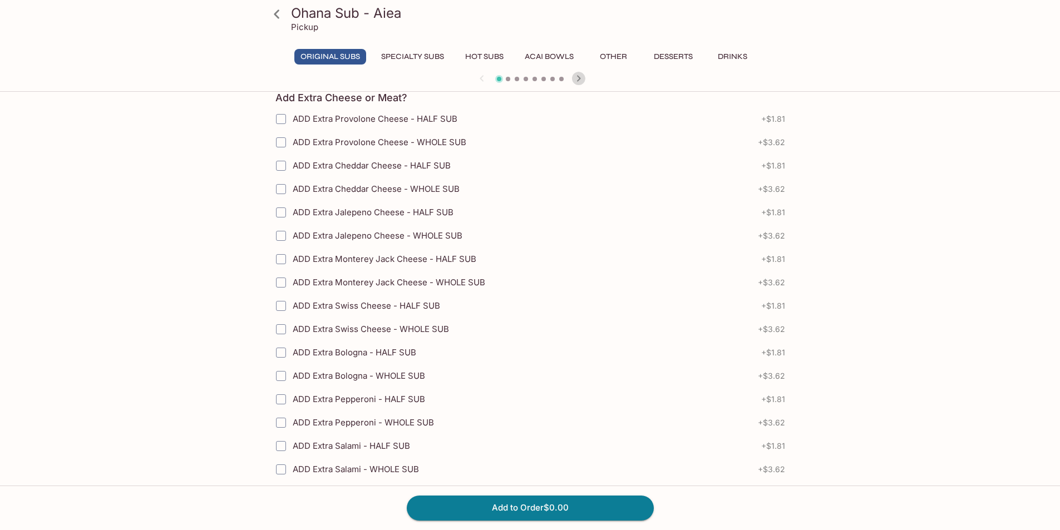
click at [576, 78] on icon "button" at bounding box center [578, 78] width 13 height 13
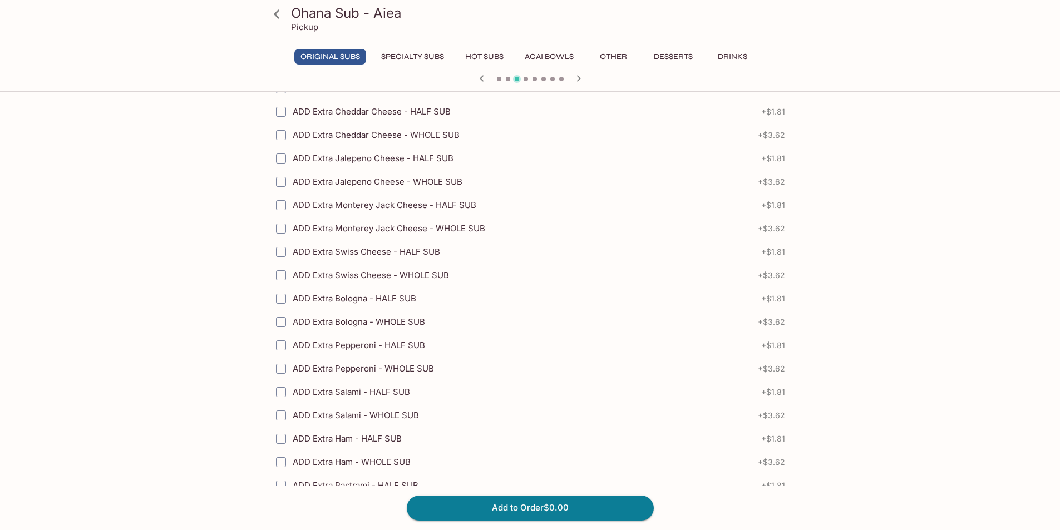
click at [293, 23] on p "Pickup" at bounding box center [304, 27] width 27 height 11
click at [292, 13] on h3 "Ohana Sub - Aiea" at bounding box center [539, 12] width 497 height 17
click at [275, 15] on icon at bounding box center [277, 13] width 6 height 9
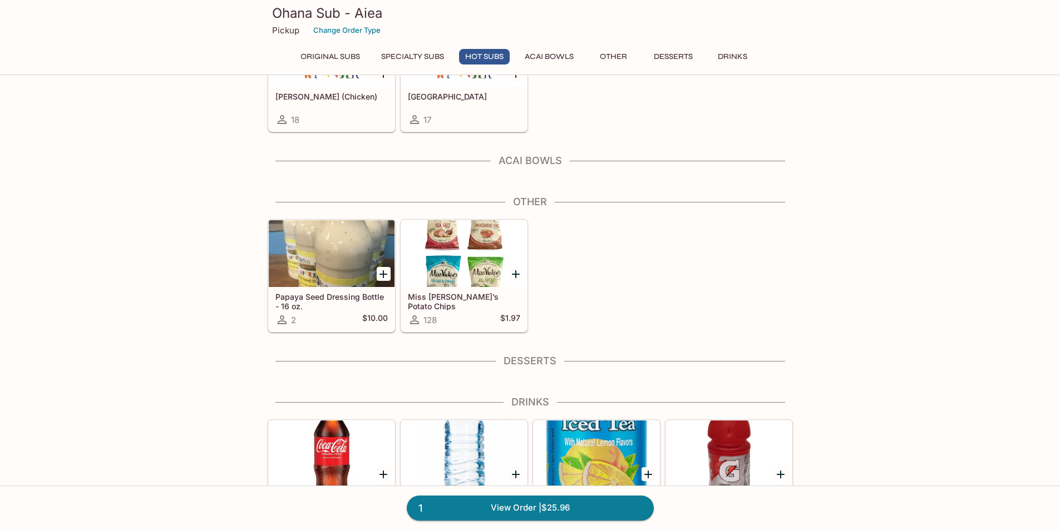
scroll to position [1078, 0]
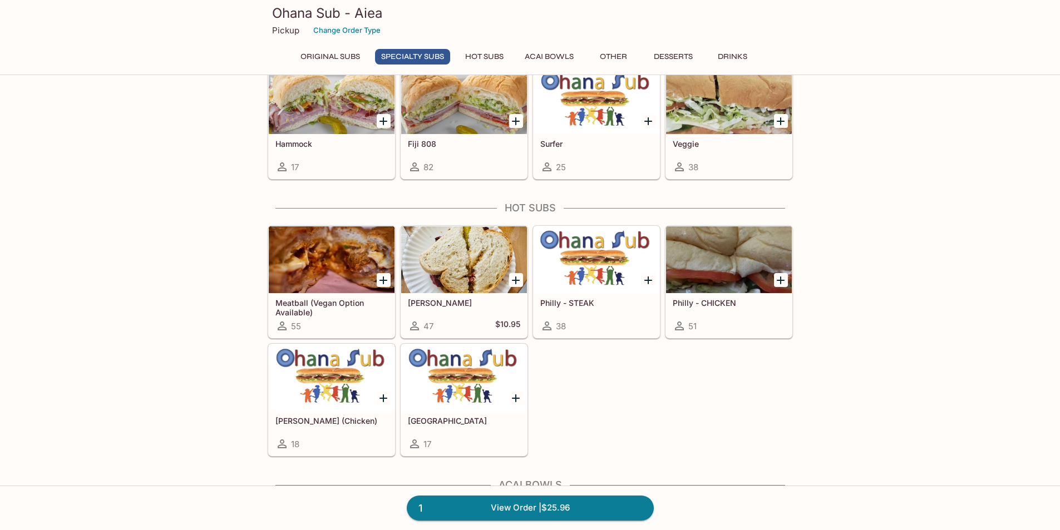
click at [551, 58] on button "Acai Bowls" at bounding box center [549, 57] width 61 height 16
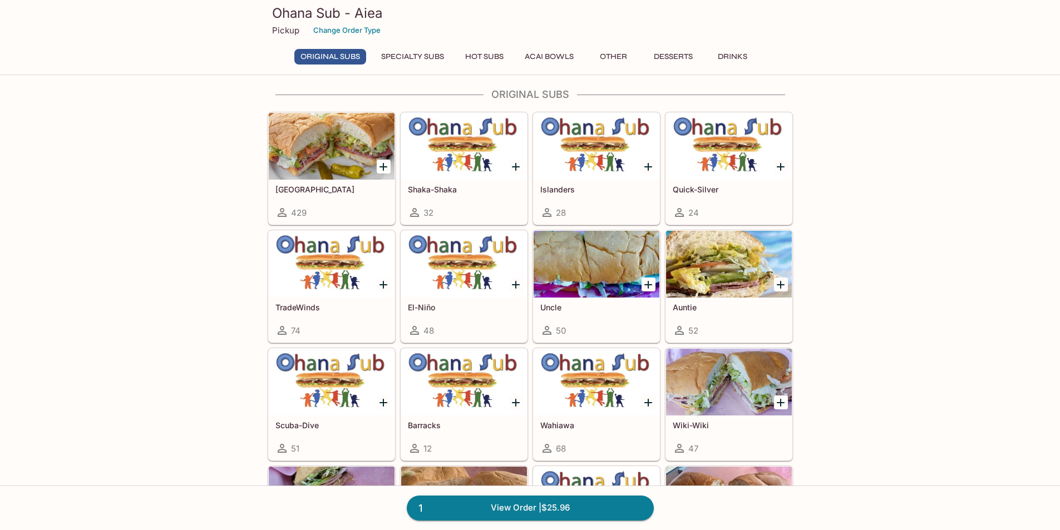
scroll to position [0, 0]
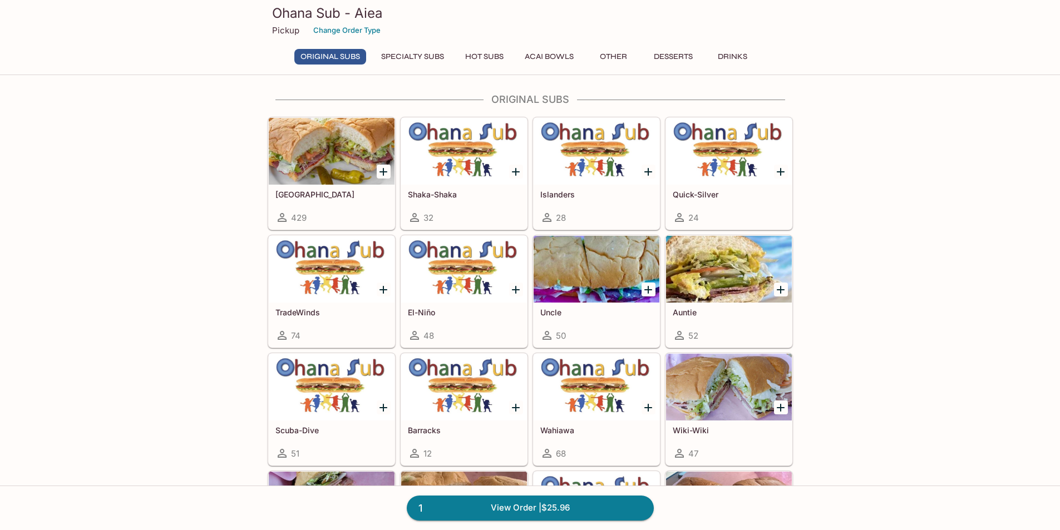
click at [543, 57] on button "Acai Bowls" at bounding box center [549, 57] width 61 height 16
click at [670, 57] on button "Desserts" at bounding box center [673, 57] width 51 height 16
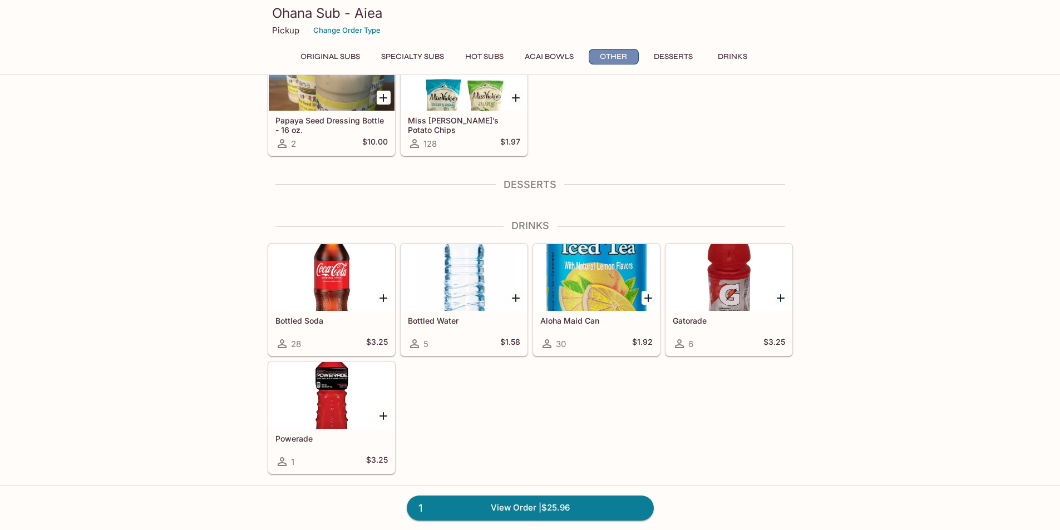
click at [614, 56] on button "Other" at bounding box center [614, 57] width 50 height 16
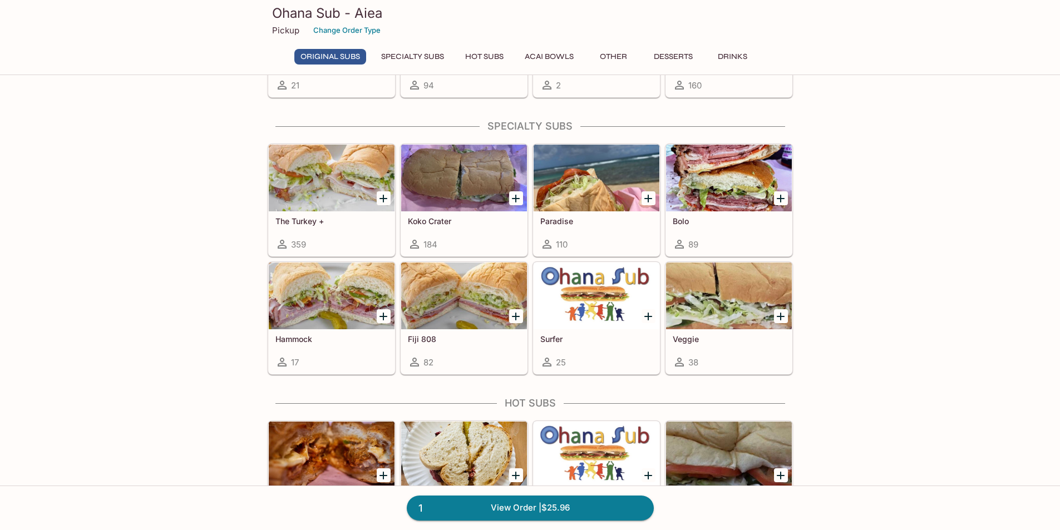
scroll to position [577, 0]
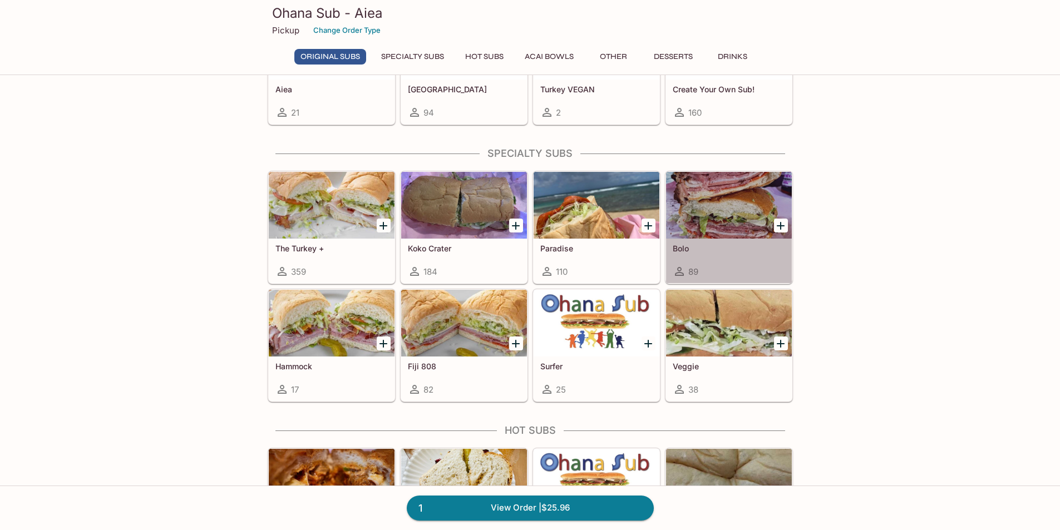
click at [726, 196] on div at bounding box center [729, 205] width 126 height 67
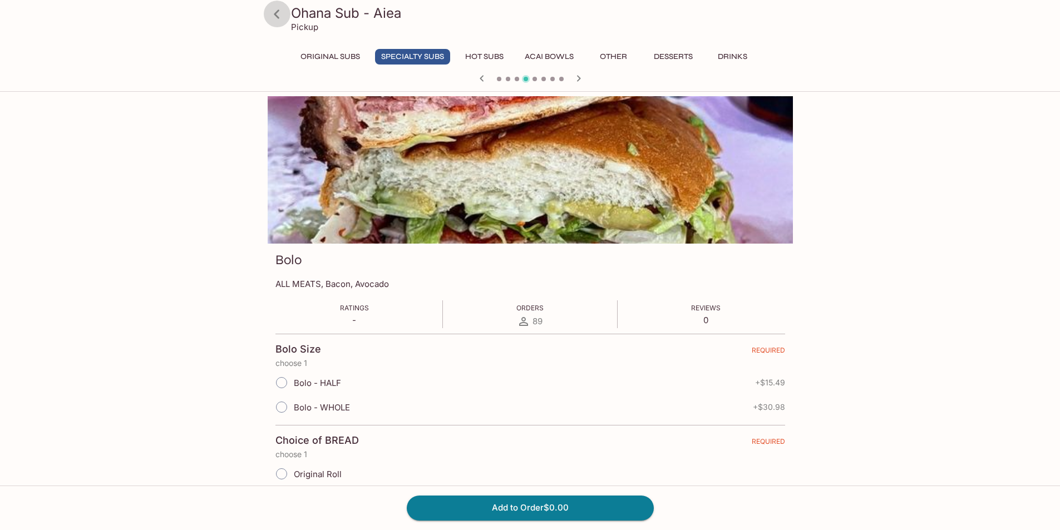
click at [278, 14] on icon at bounding box center [276, 13] width 19 height 19
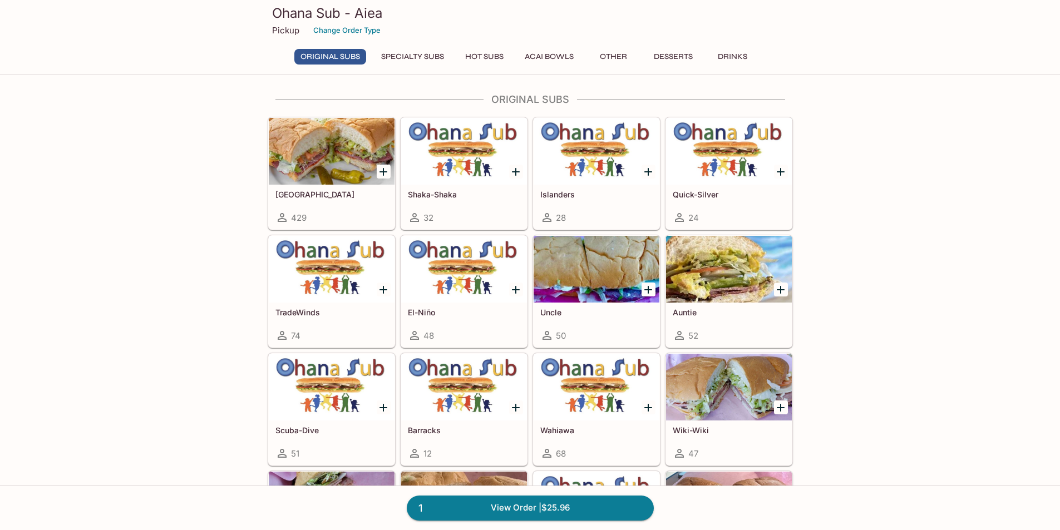
click at [544, 55] on button "Acai Bowls" at bounding box center [549, 57] width 61 height 16
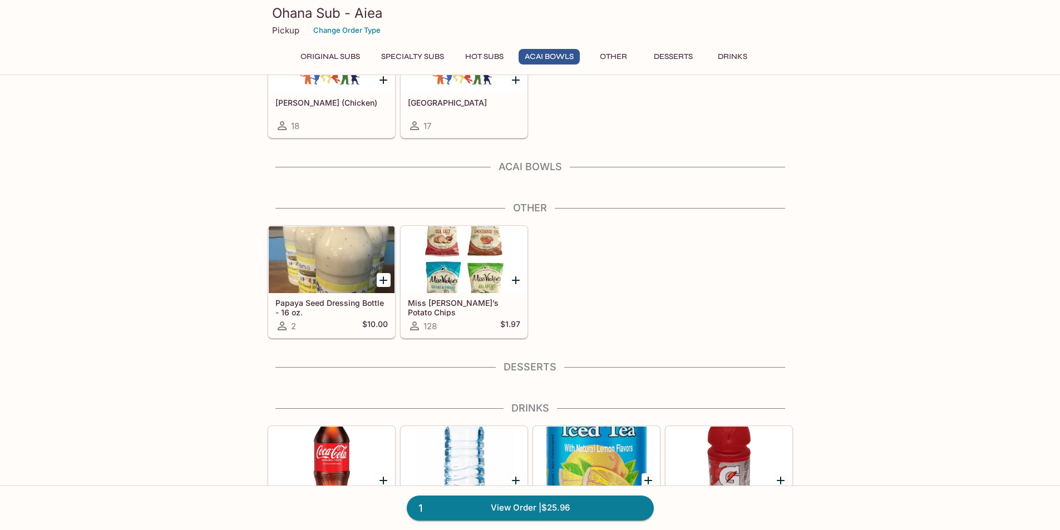
scroll to position [1184, 0]
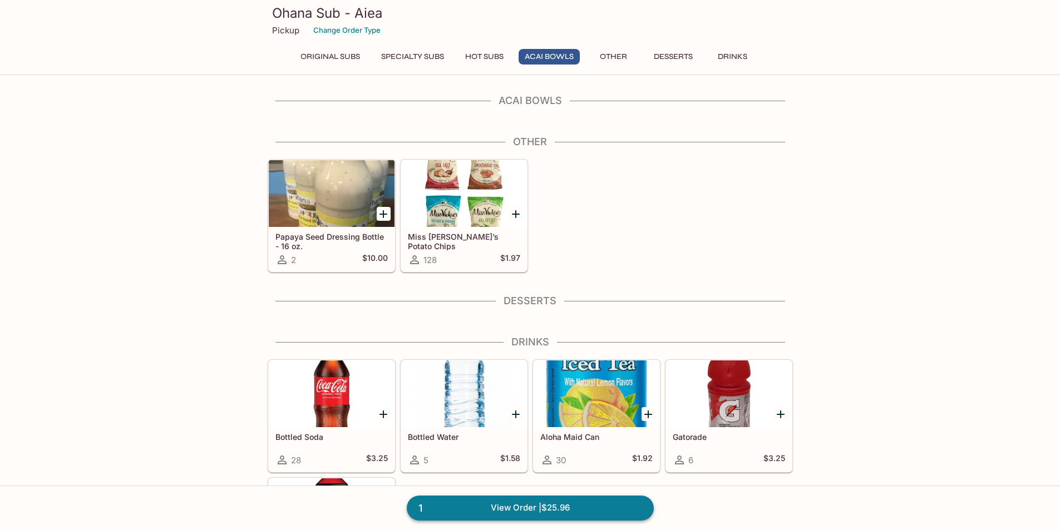
click at [551, 505] on link "1 View Order | $25.96" at bounding box center [530, 508] width 247 height 24
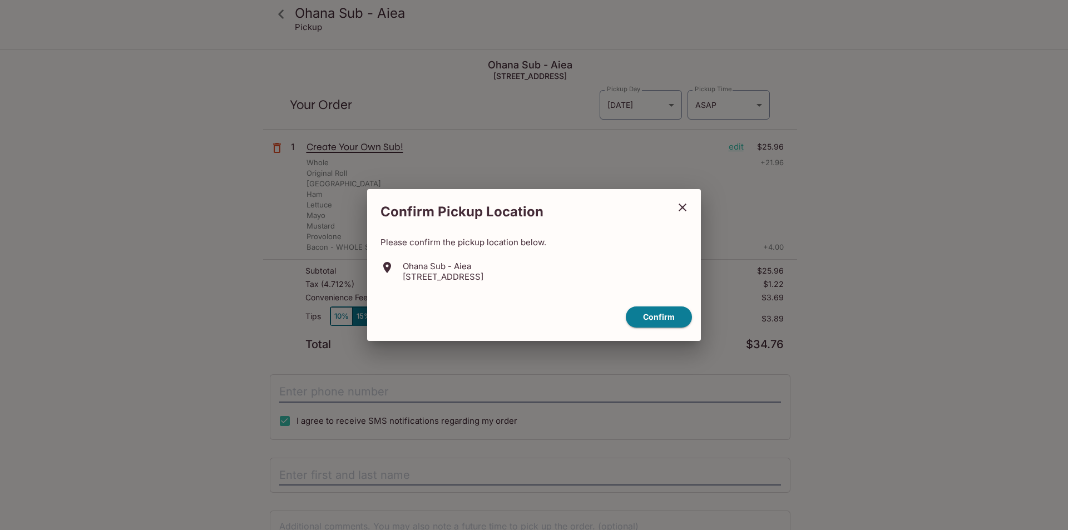
click at [682, 208] on icon "close" at bounding box center [683, 208] width 8 height 8
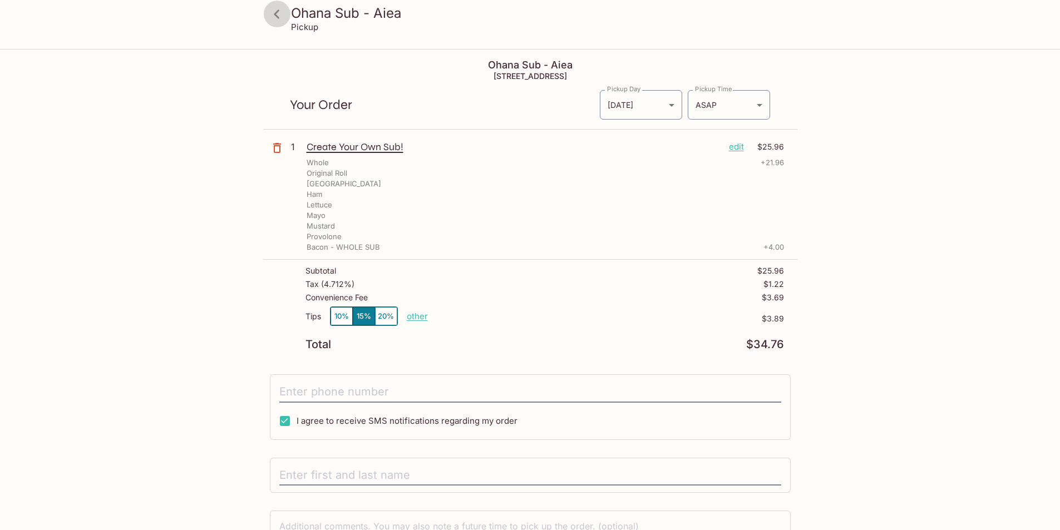
click at [279, 16] on icon at bounding box center [276, 13] width 19 height 19
